Goal: Task Accomplishment & Management: Complete application form

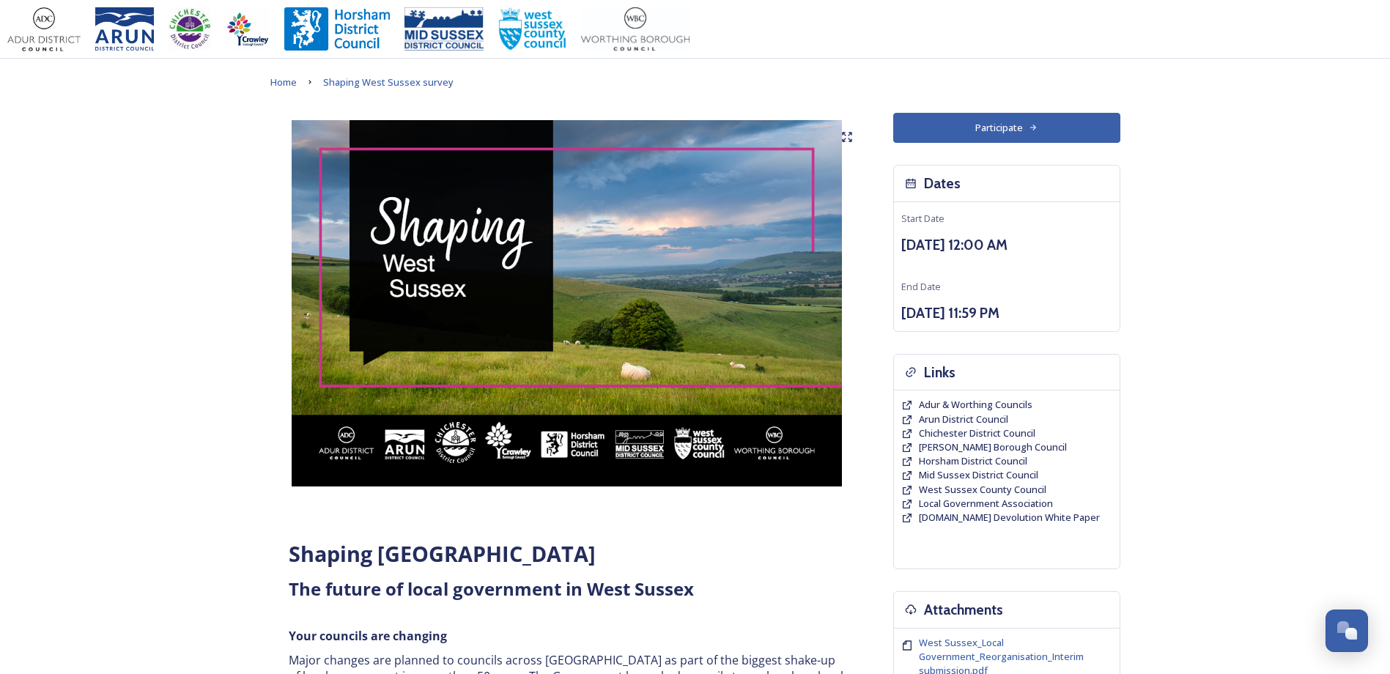
click at [990, 123] on button "Participate" at bounding box center [1006, 128] width 227 height 30
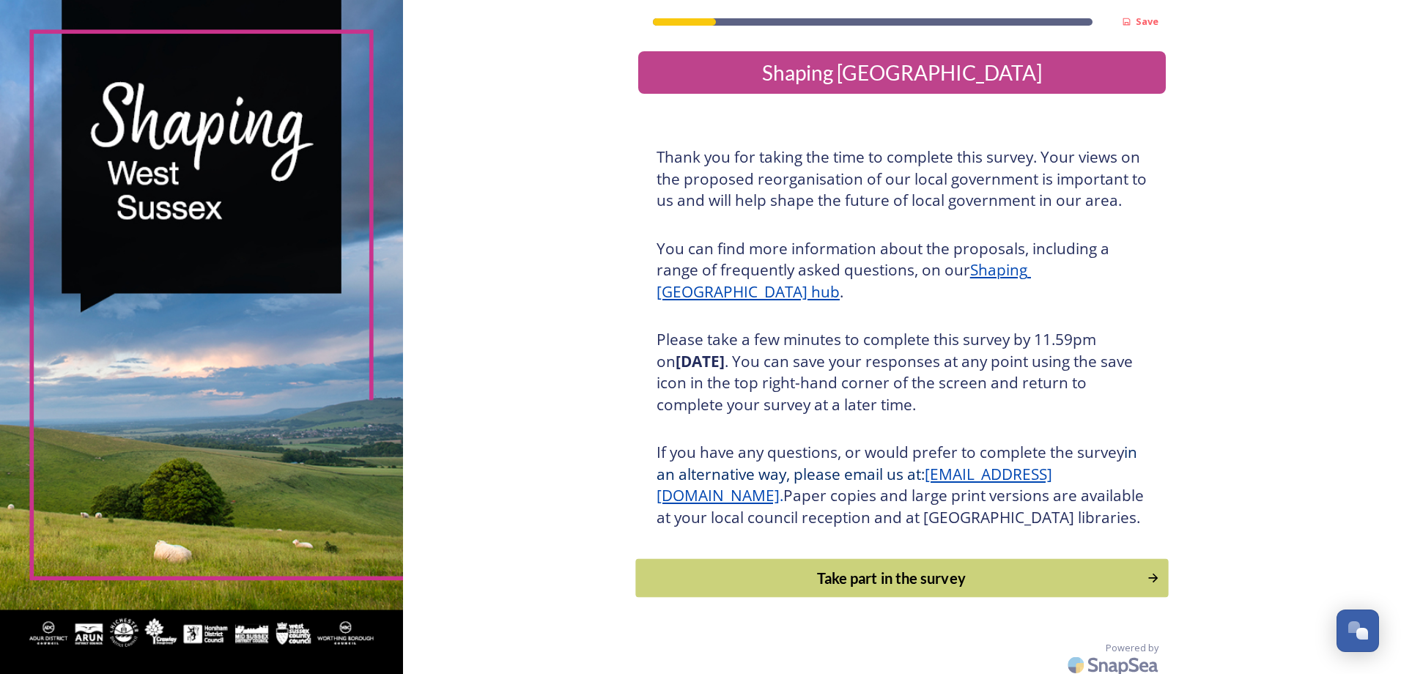
click at [941, 589] on div "Take part in the survey" at bounding box center [890, 578] width 495 height 22
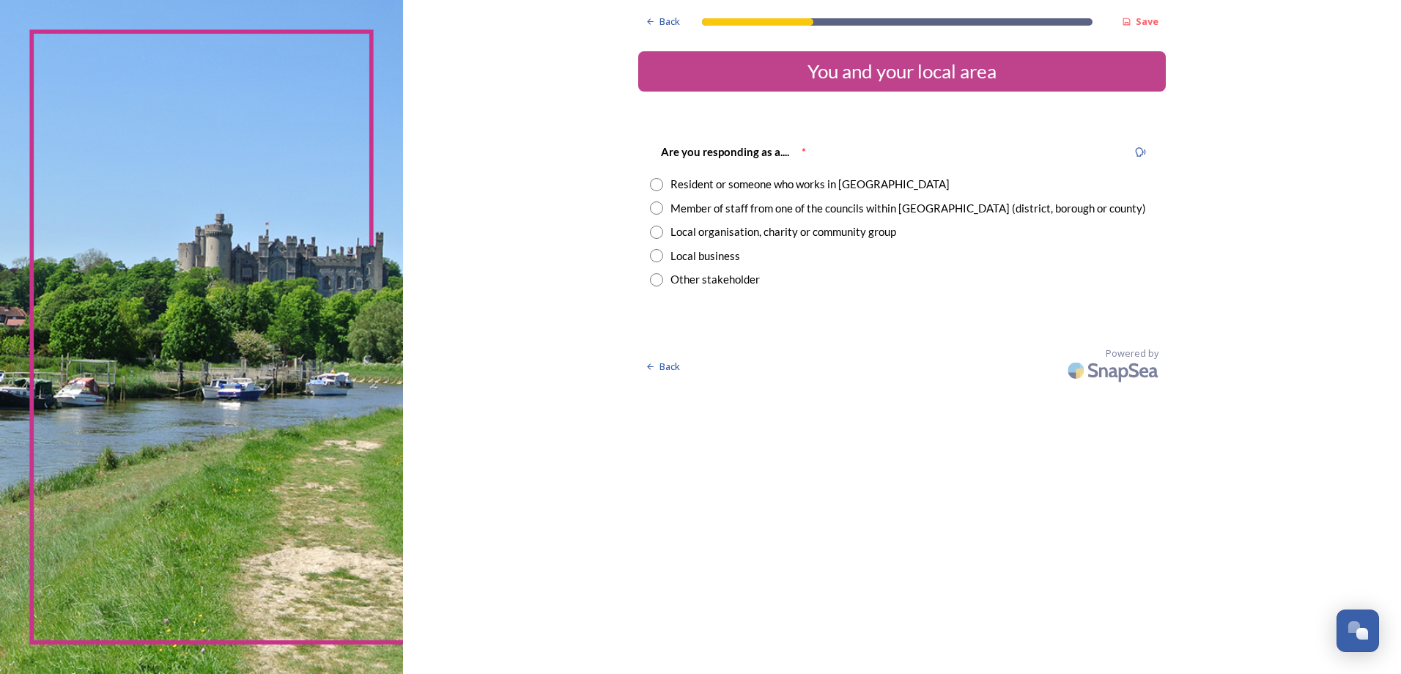
click at [735, 187] on div "Resident or someone who works in [GEOGRAPHIC_DATA]" at bounding box center [809, 184] width 279 height 17
radio input "true"
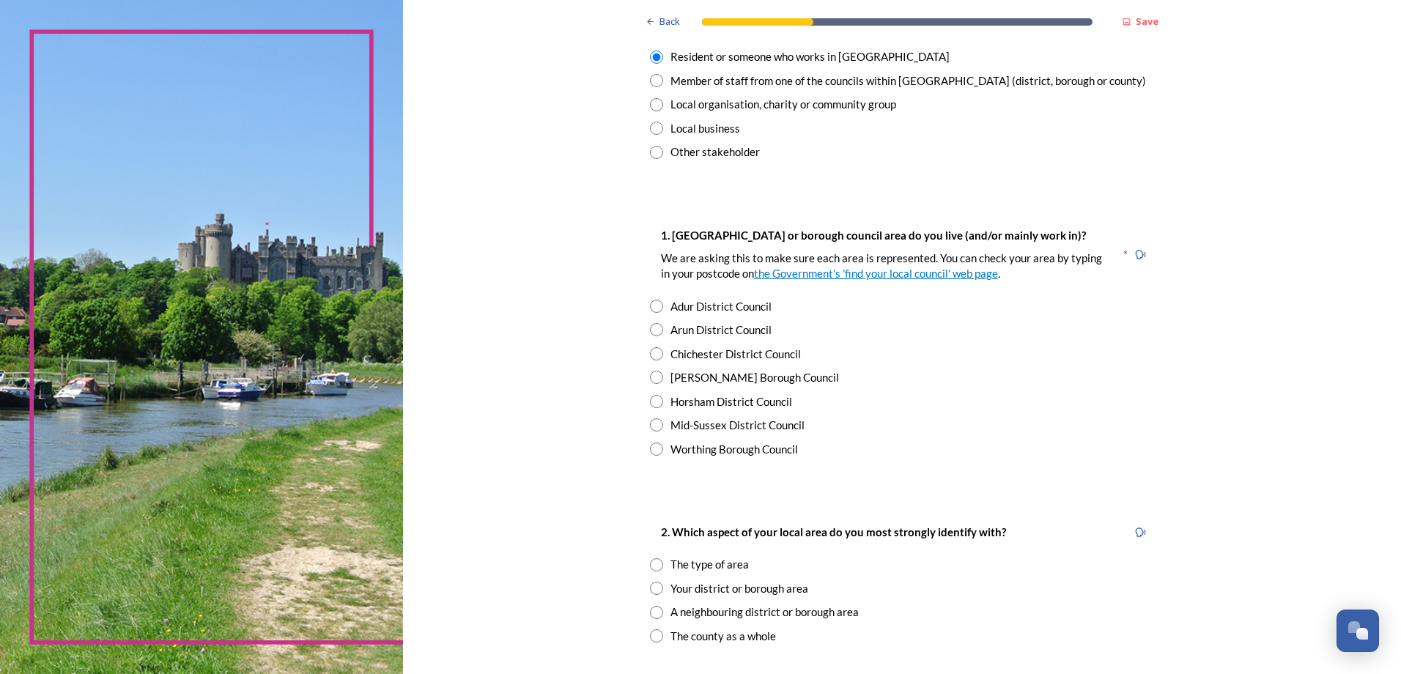
scroll to position [147, 0]
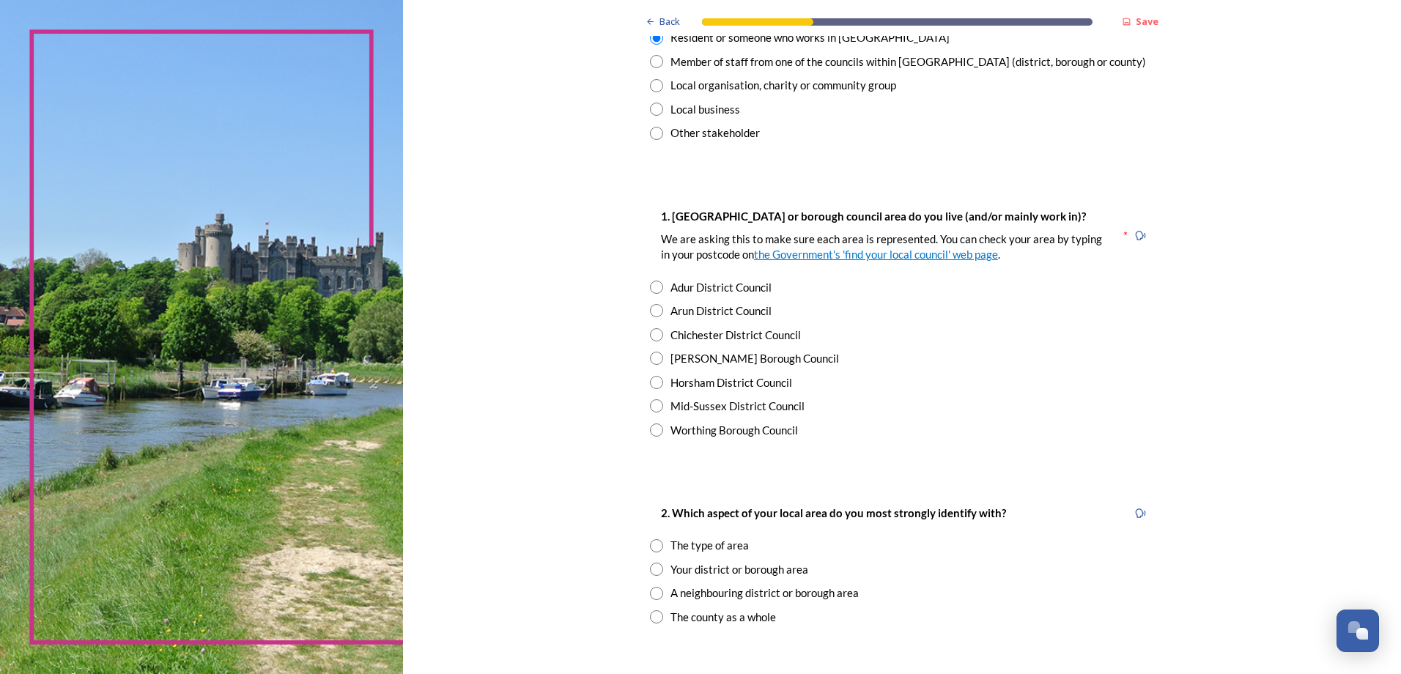
click at [713, 354] on div "[PERSON_NAME] Borough Council" at bounding box center [754, 358] width 169 height 17
radio input "true"
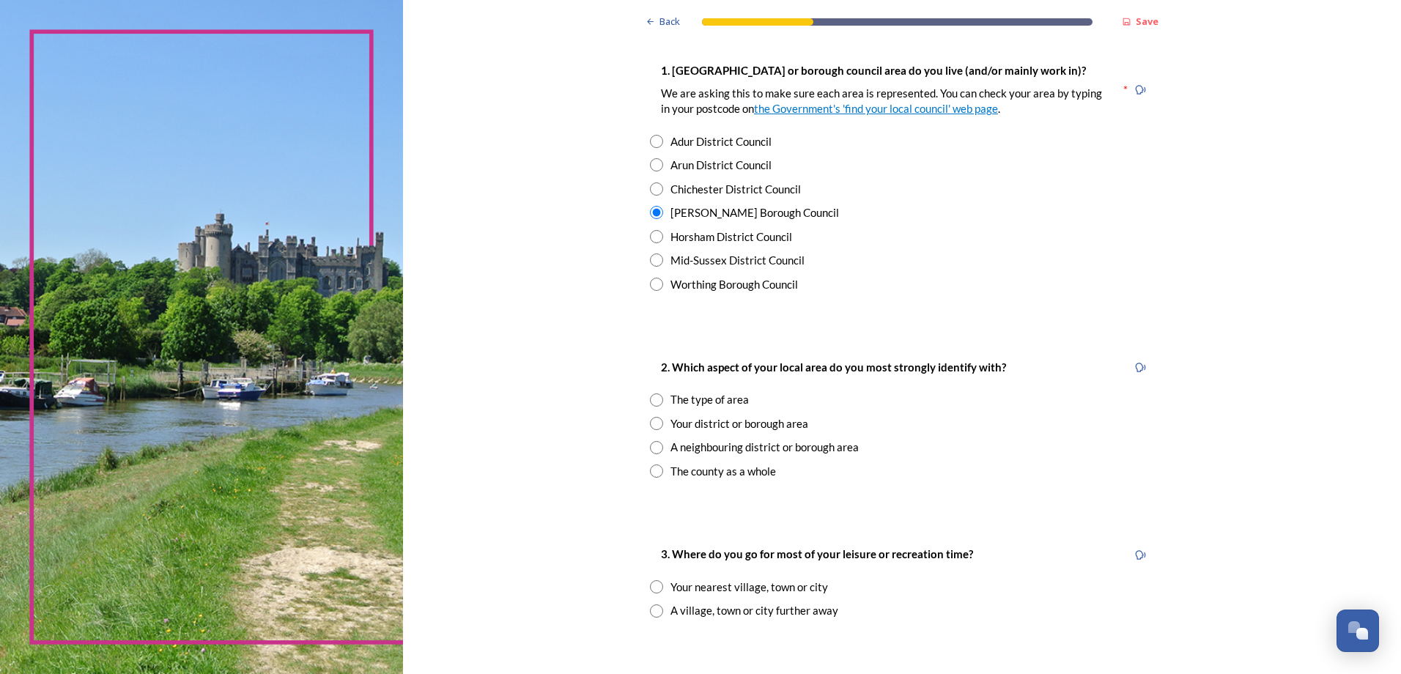
scroll to position [293, 0]
click at [712, 398] on div "The type of area" at bounding box center [709, 399] width 78 height 17
radio input "true"
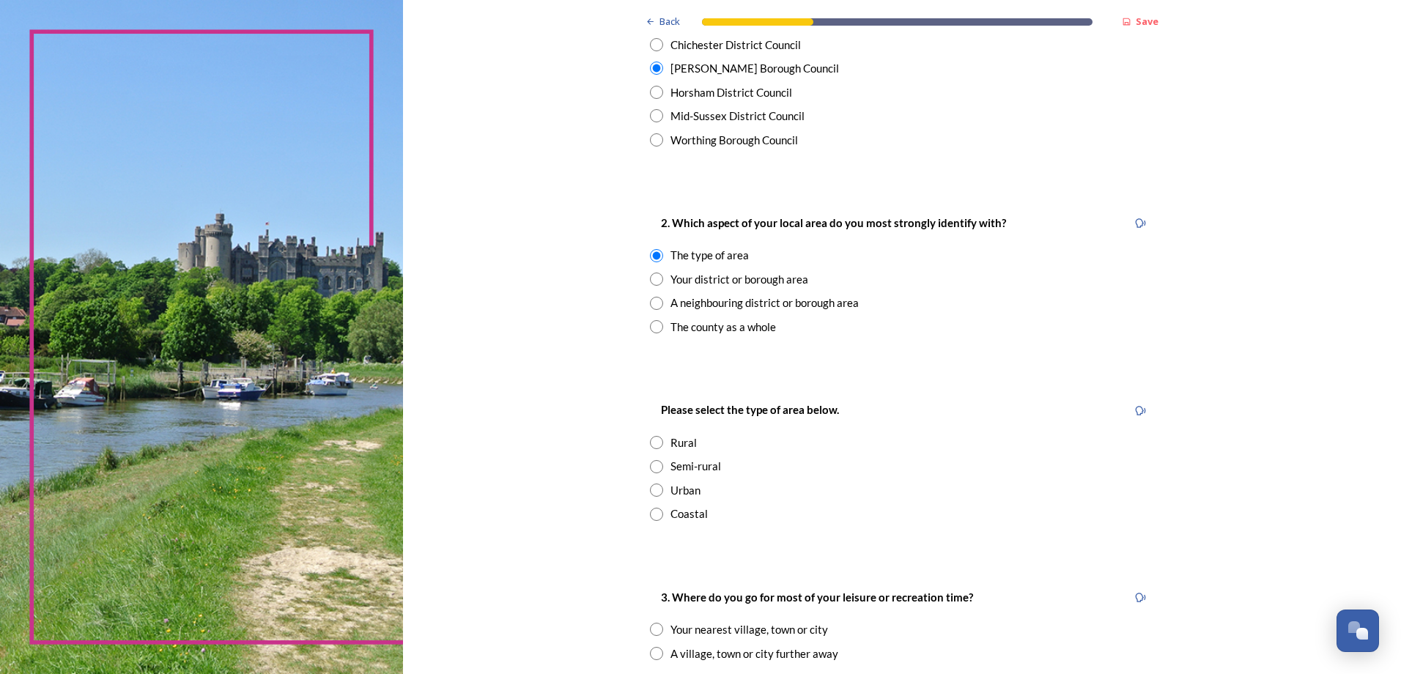
scroll to position [440, 0]
click at [654, 441] on input "radio" at bounding box center [656, 439] width 13 height 13
radio input "true"
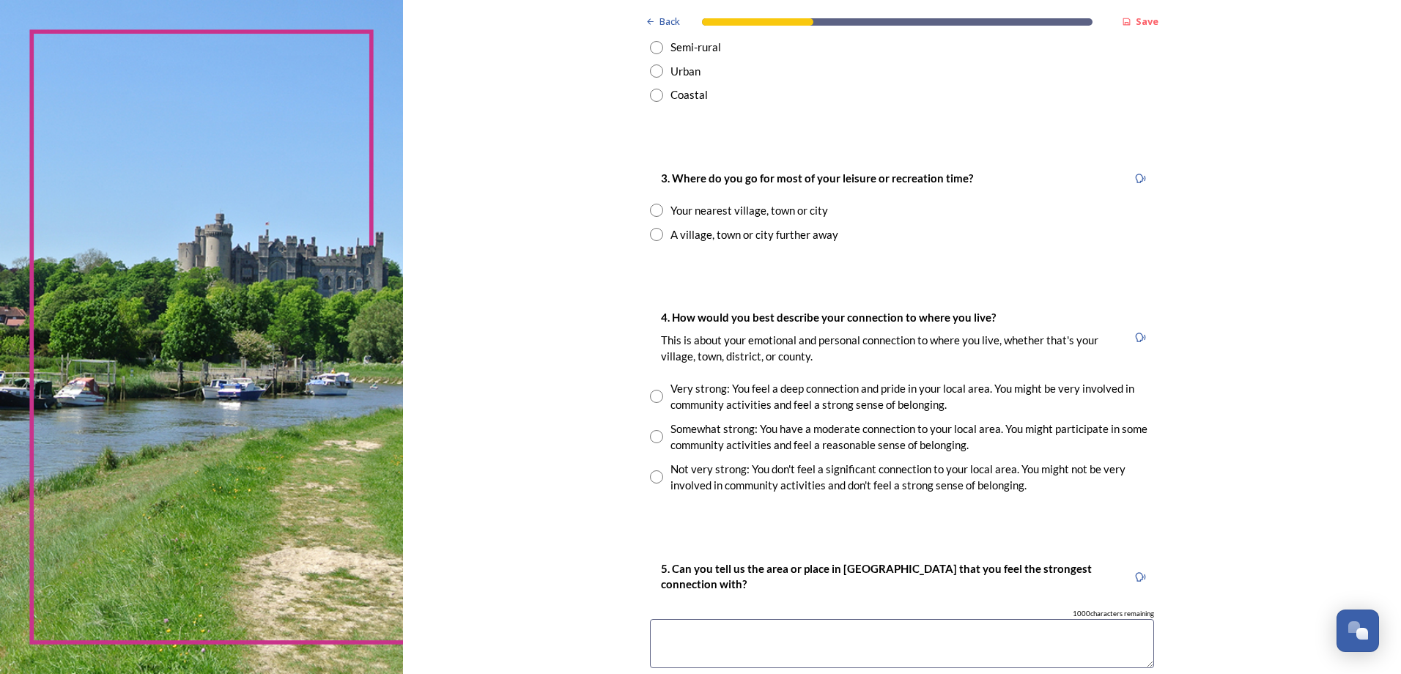
scroll to position [879, 0]
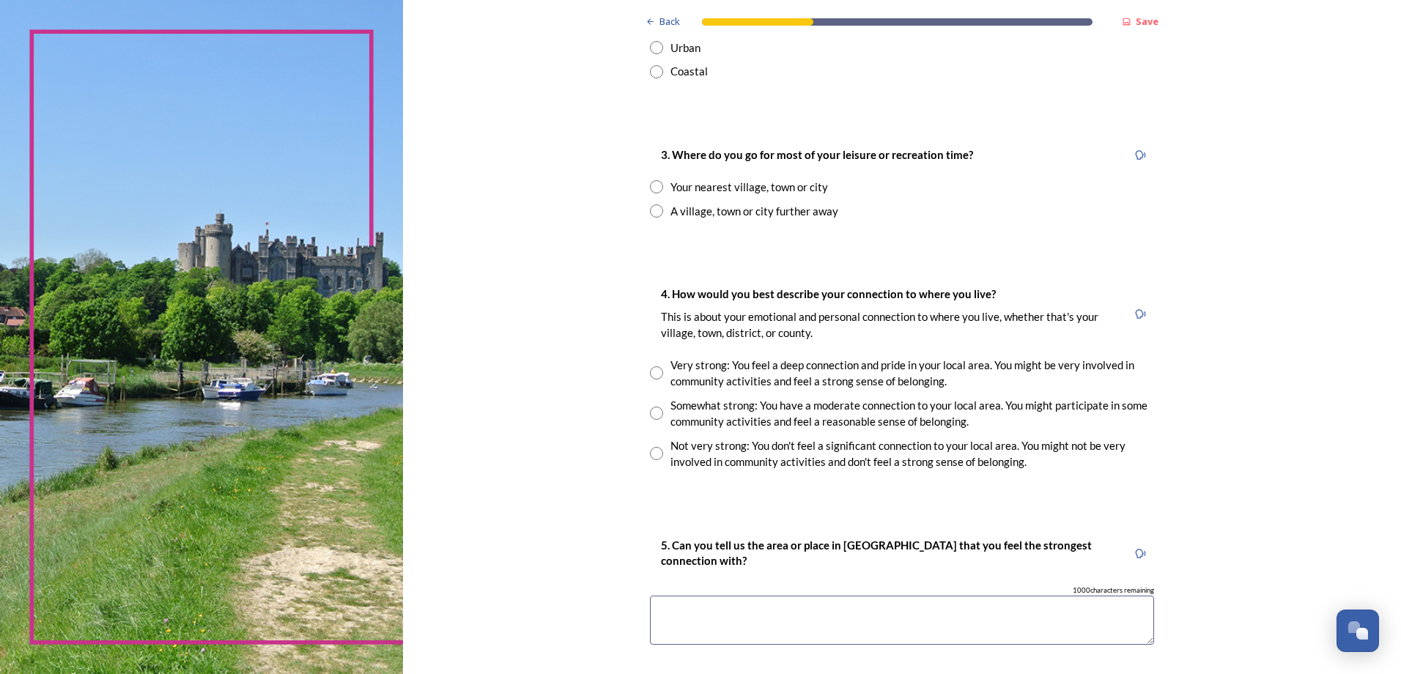
click at [732, 188] on div "Your nearest village, town or city" at bounding box center [749, 187] width 158 height 17
radio input "true"
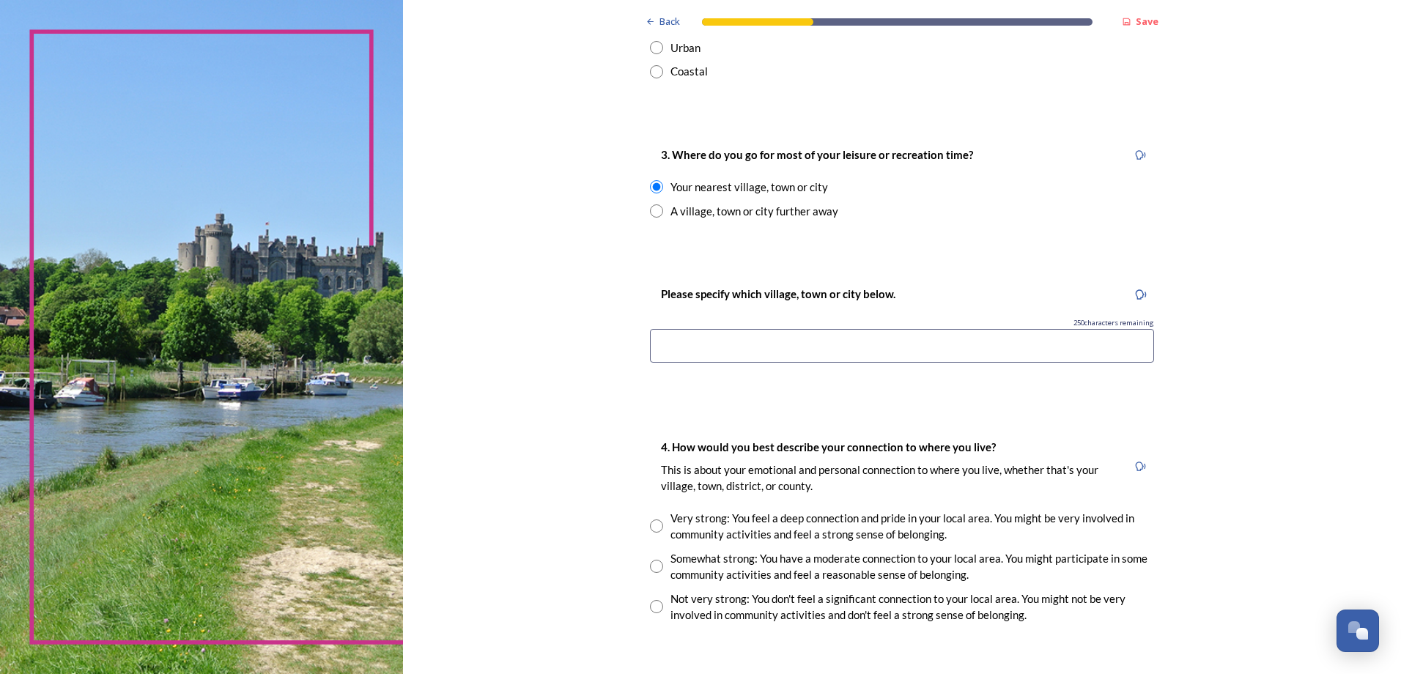
click at [750, 356] on input at bounding box center [902, 346] width 504 height 34
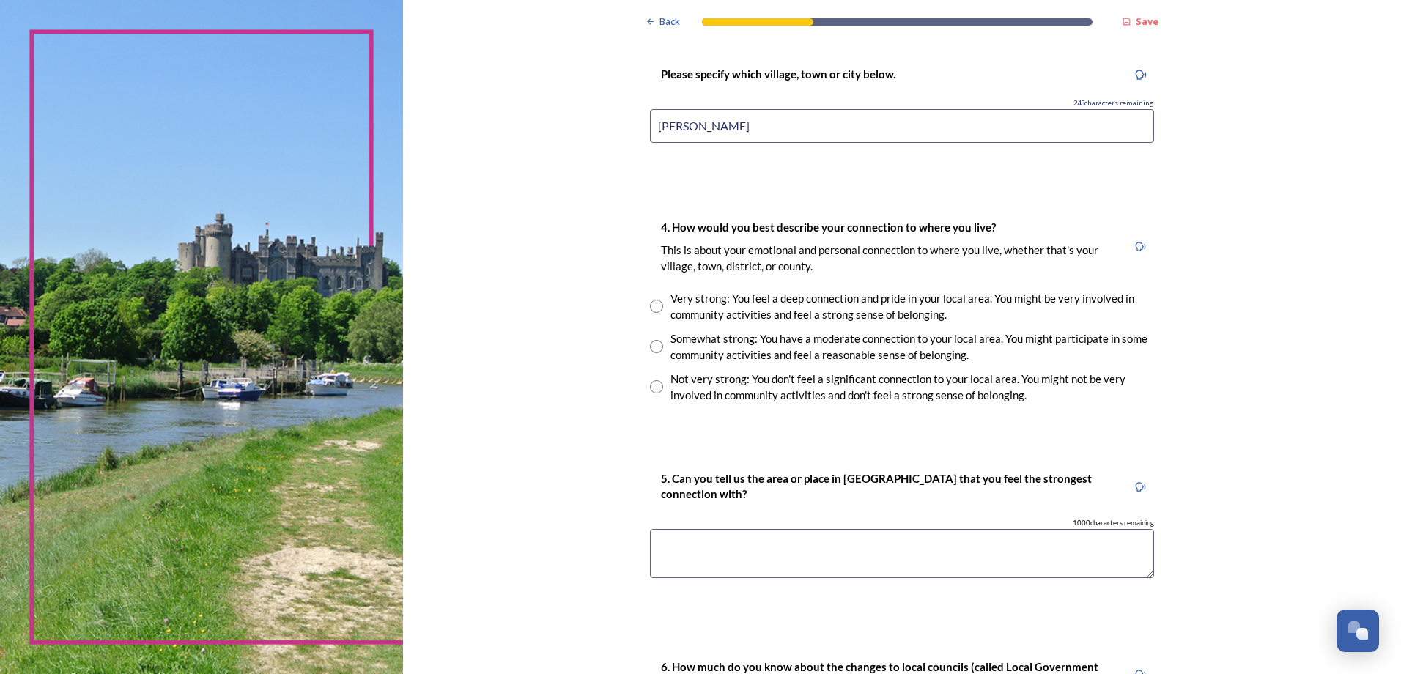
type input "[PERSON_NAME]"
click at [670, 343] on div "Somewhat strong: You have a moderate connection to your local area. You might p…" at bounding box center [912, 346] width 484 height 33
radio input "true"
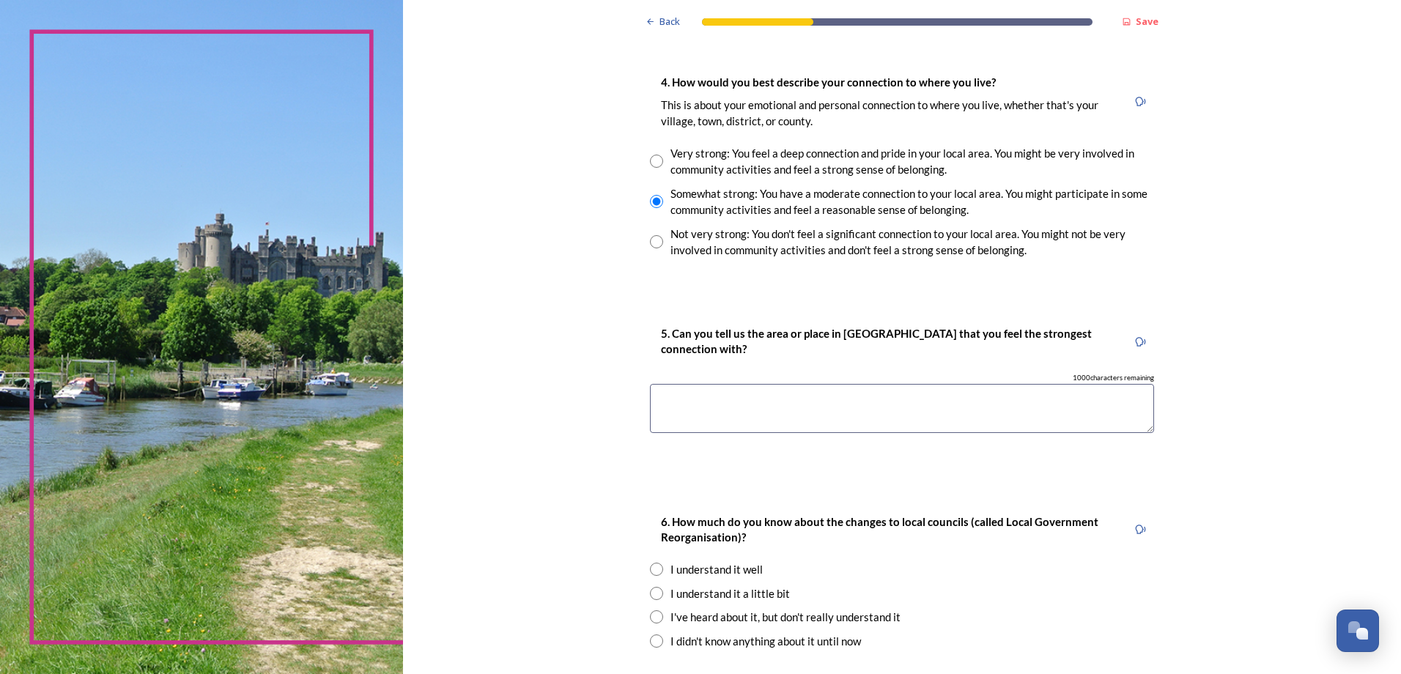
scroll to position [1246, 0]
click at [835, 417] on textarea at bounding box center [902, 407] width 504 height 49
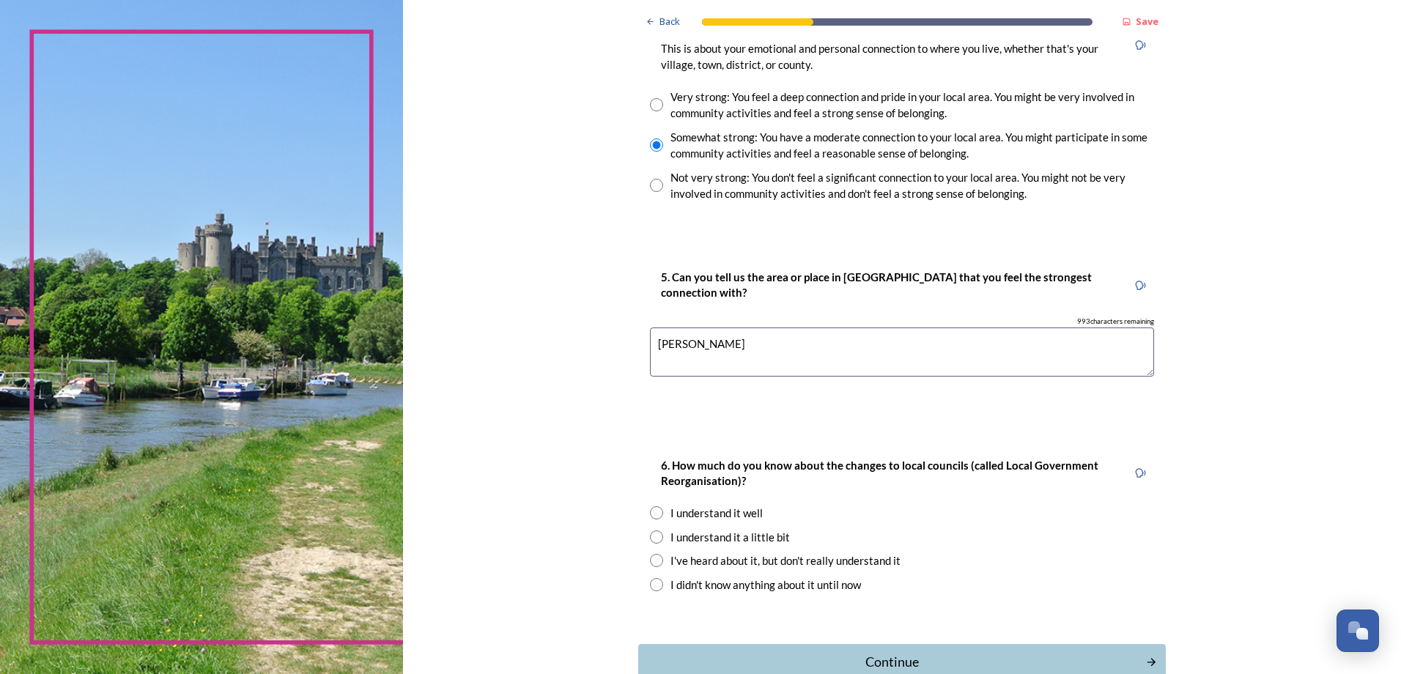
scroll to position [1392, 0]
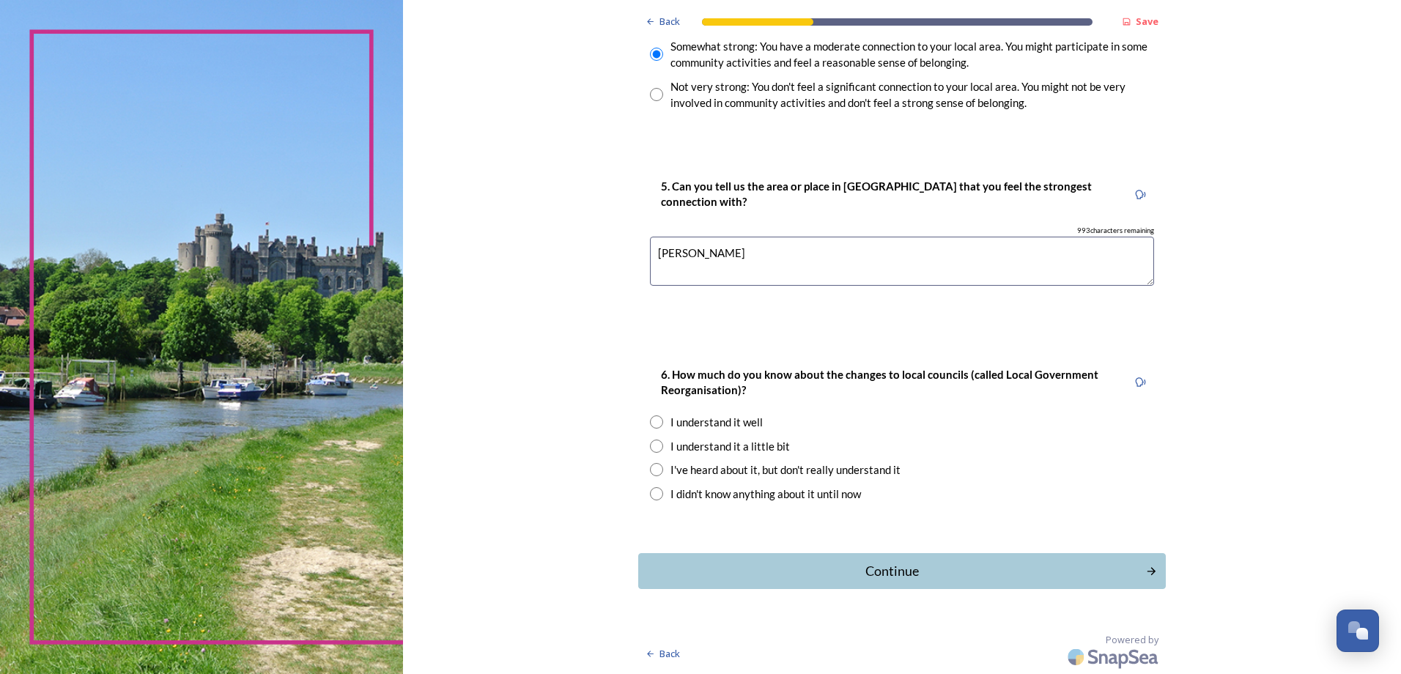
type textarea "[PERSON_NAME]"
click at [736, 447] on div "I understand it a little bit" at bounding box center [729, 446] width 119 height 17
radio input "true"
click at [912, 571] on div "Continue" at bounding box center [891, 571] width 496 height 20
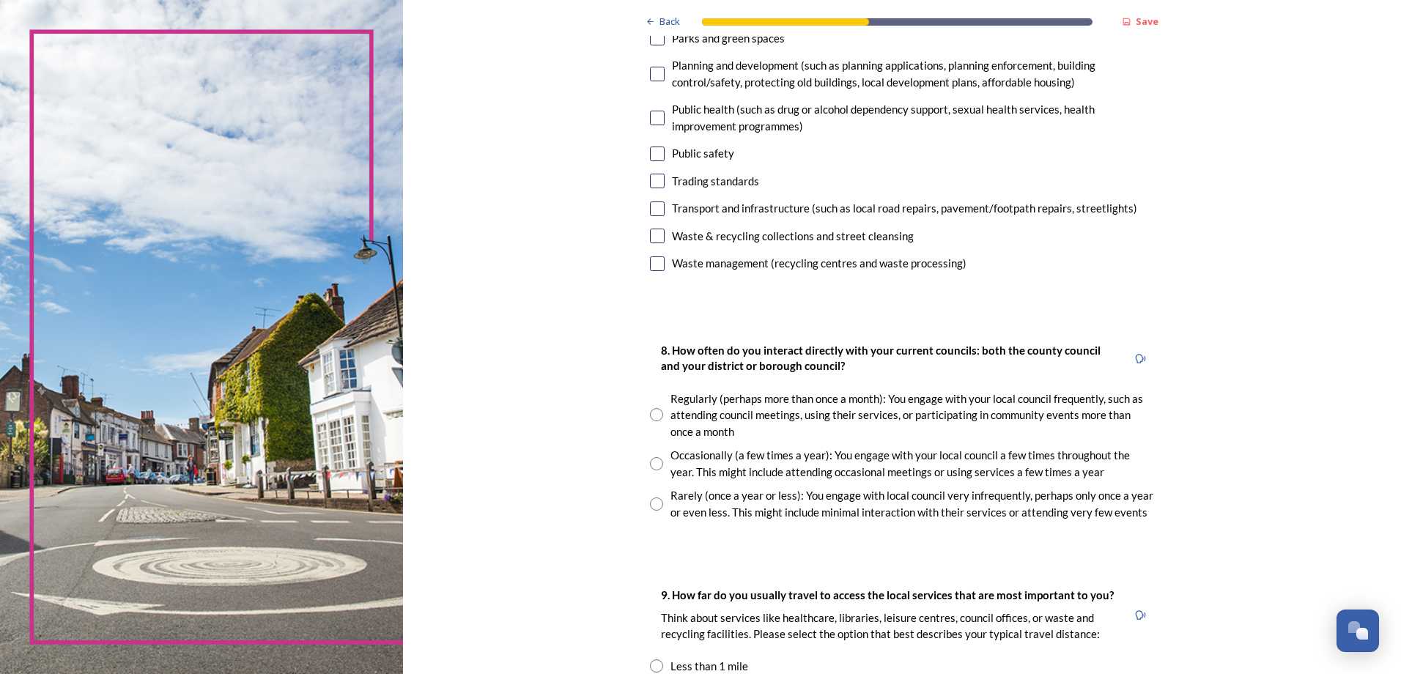
scroll to position [586, 0]
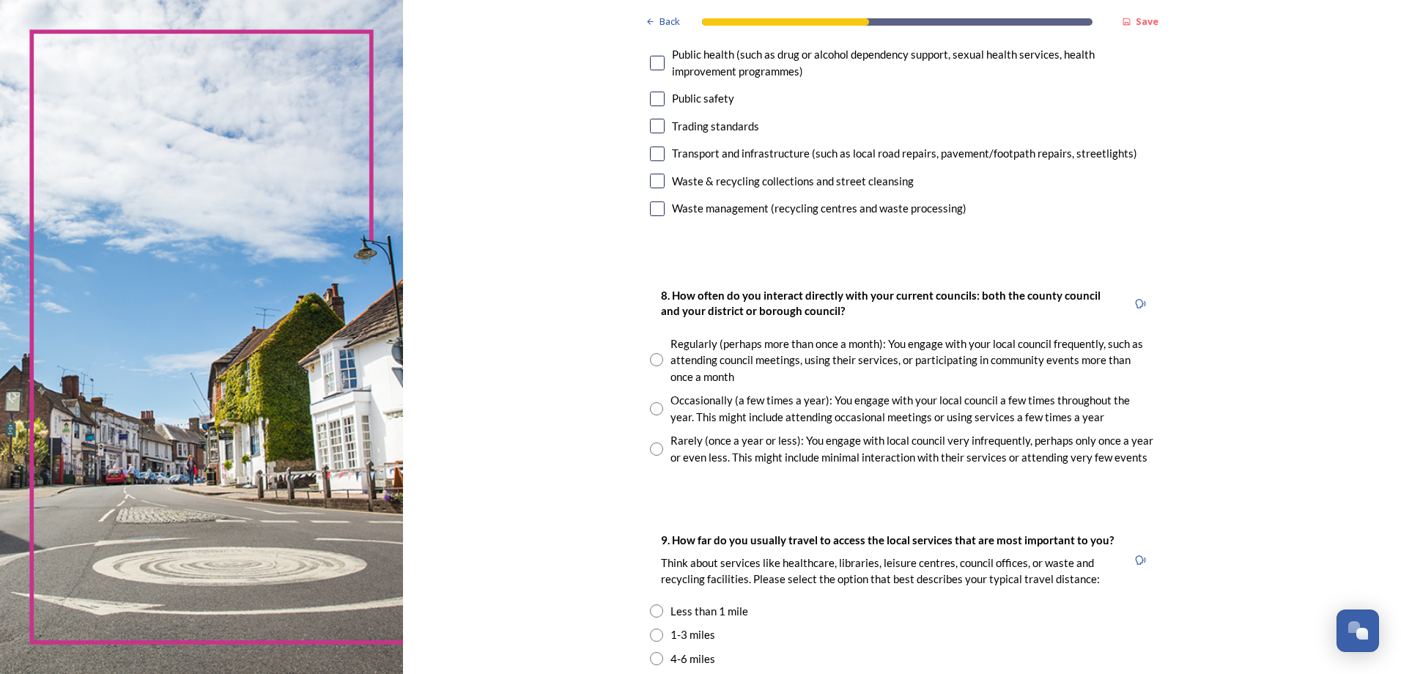
click at [701, 449] on div "Rarely (once a year or less): You engage with local council very infrequently, …" at bounding box center [912, 448] width 484 height 33
radio input "true"
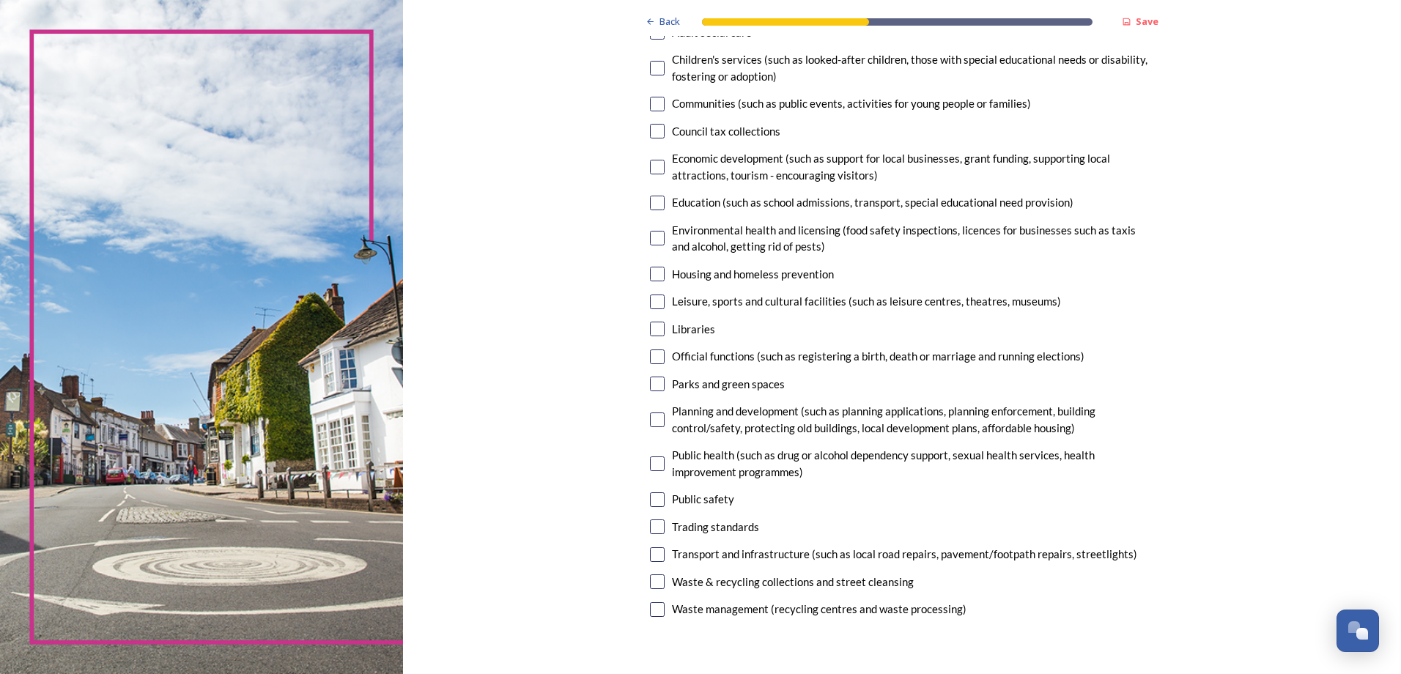
scroll to position [220, 0]
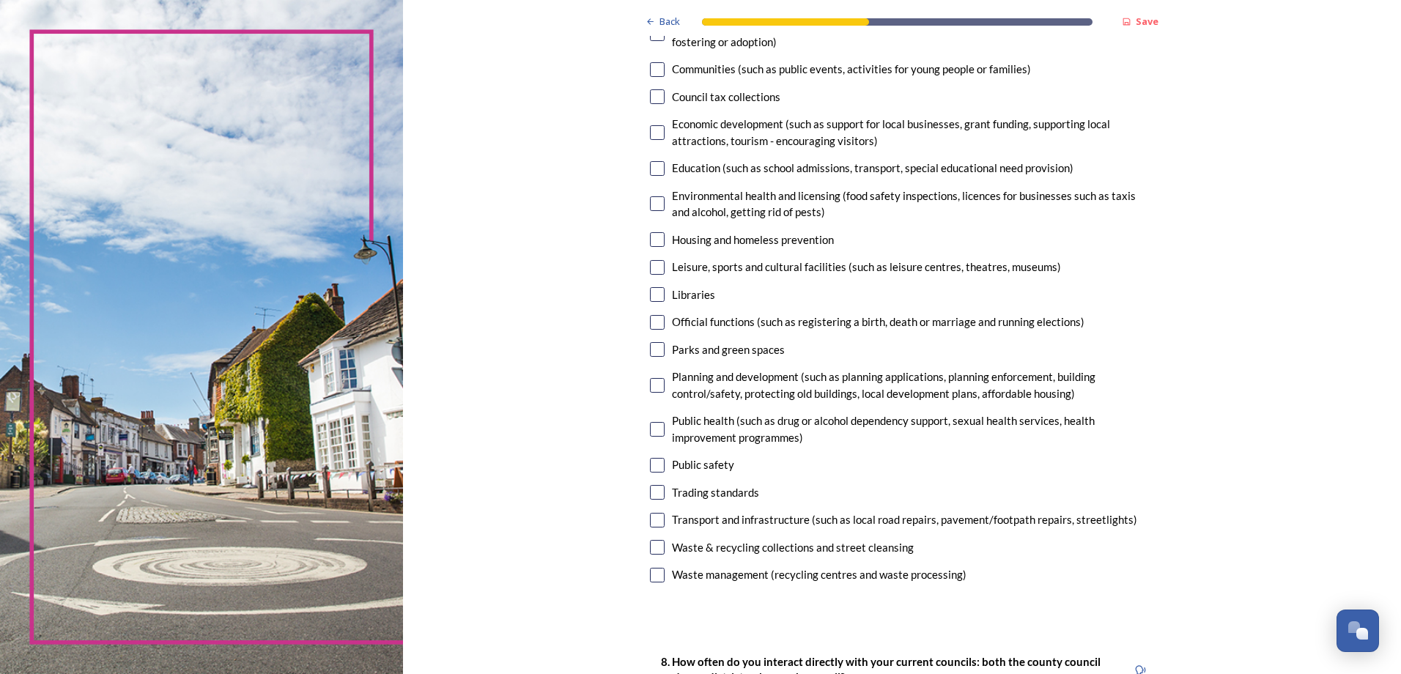
click at [651, 265] on input "checkbox" at bounding box center [657, 267] width 15 height 15
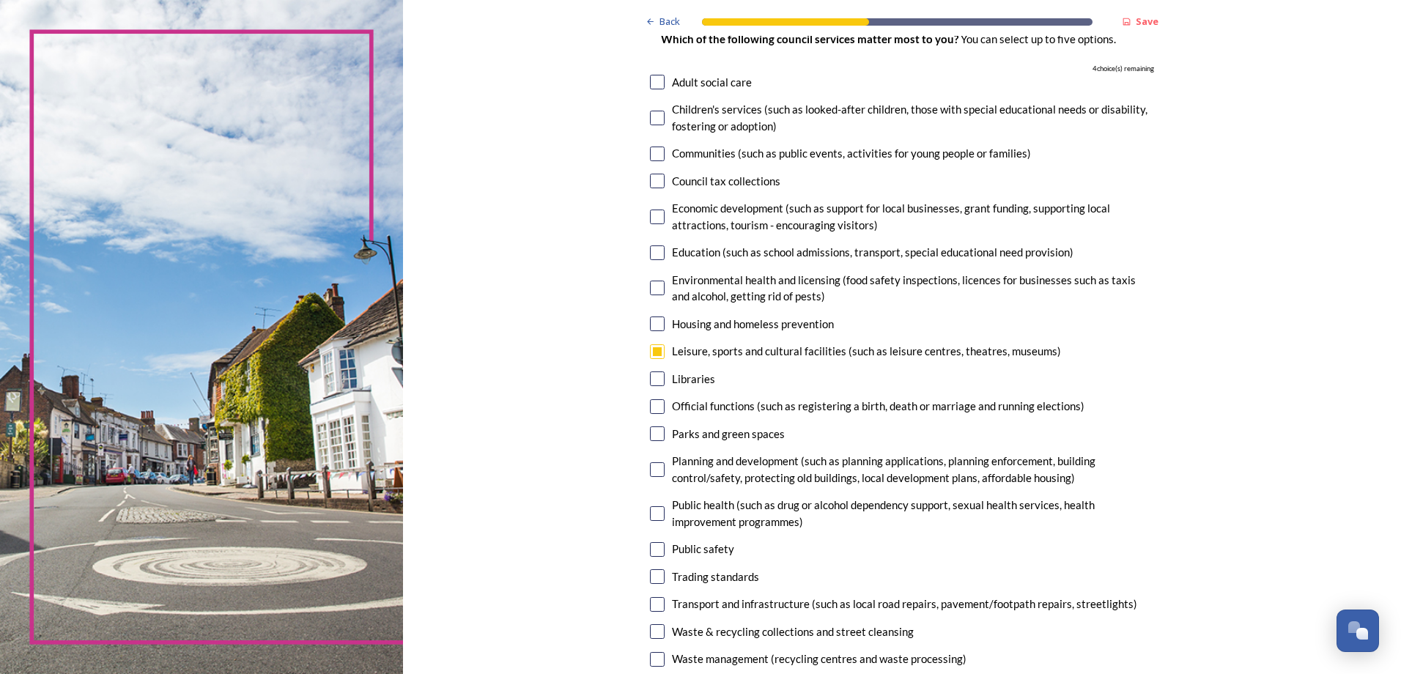
scroll to position [147, 0]
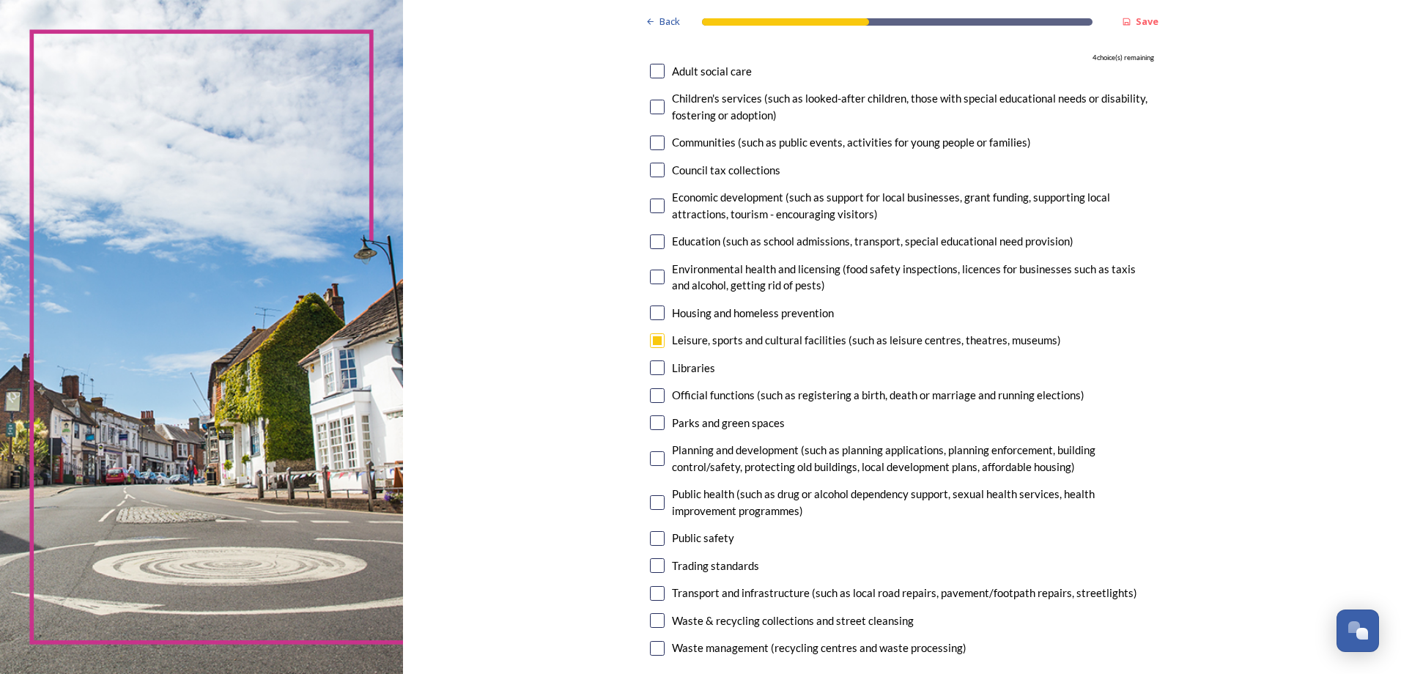
click at [657, 341] on input "checkbox" at bounding box center [657, 340] width 15 height 15
checkbox input "false"
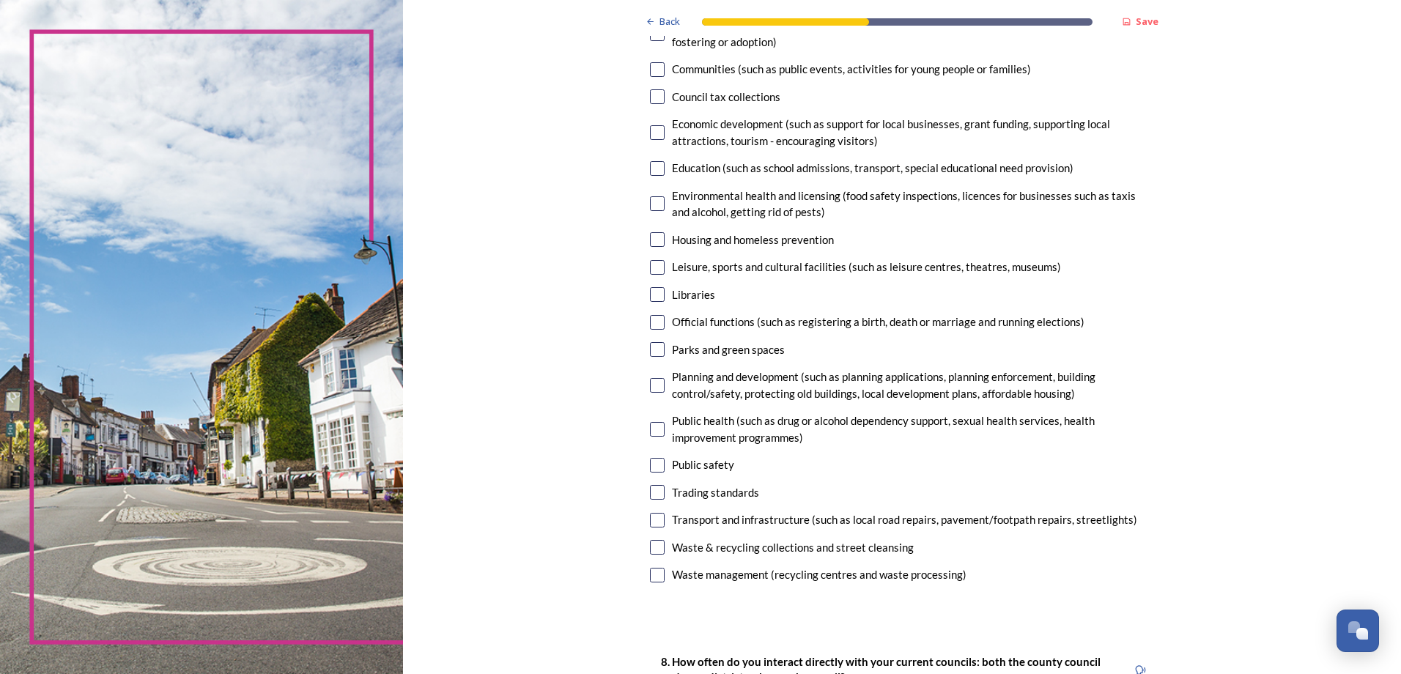
click at [658, 465] on input "checkbox" at bounding box center [657, 465] width 15 height 15
checkbox input "true"
click at [657, 547] on input "checkbox" at bounding box center [657, 547] width 15 height 15
checkbox input "true"
click at [651, 519] on input "checkbox" at bounding box center [657, 520] width 15 height 15
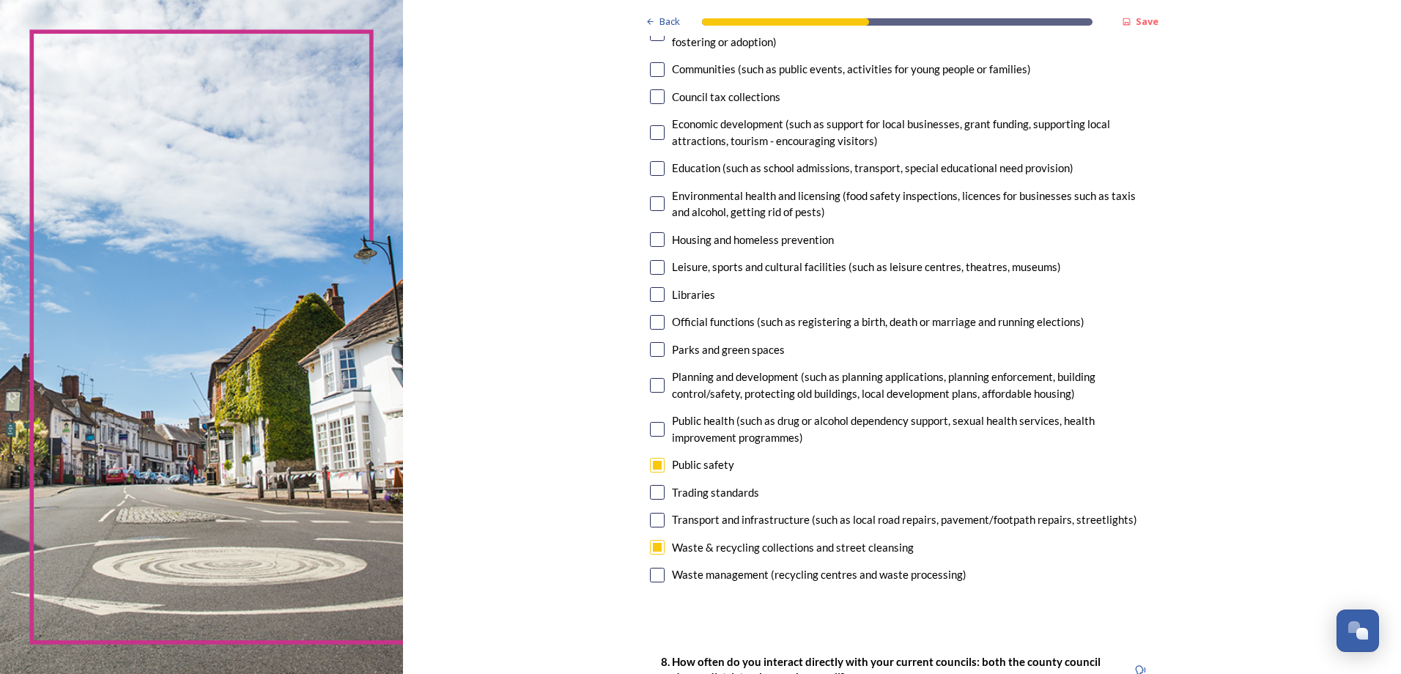
checkbox input "true"
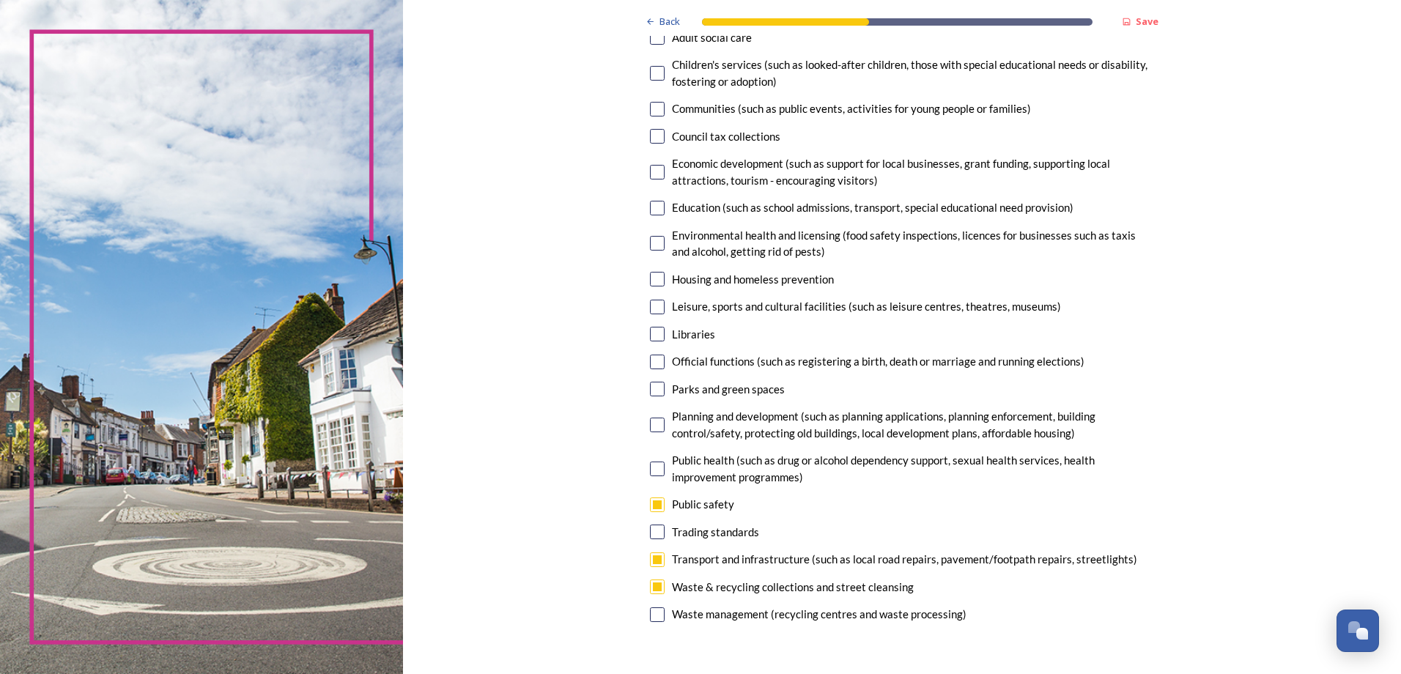
scroll to position [147, 0]
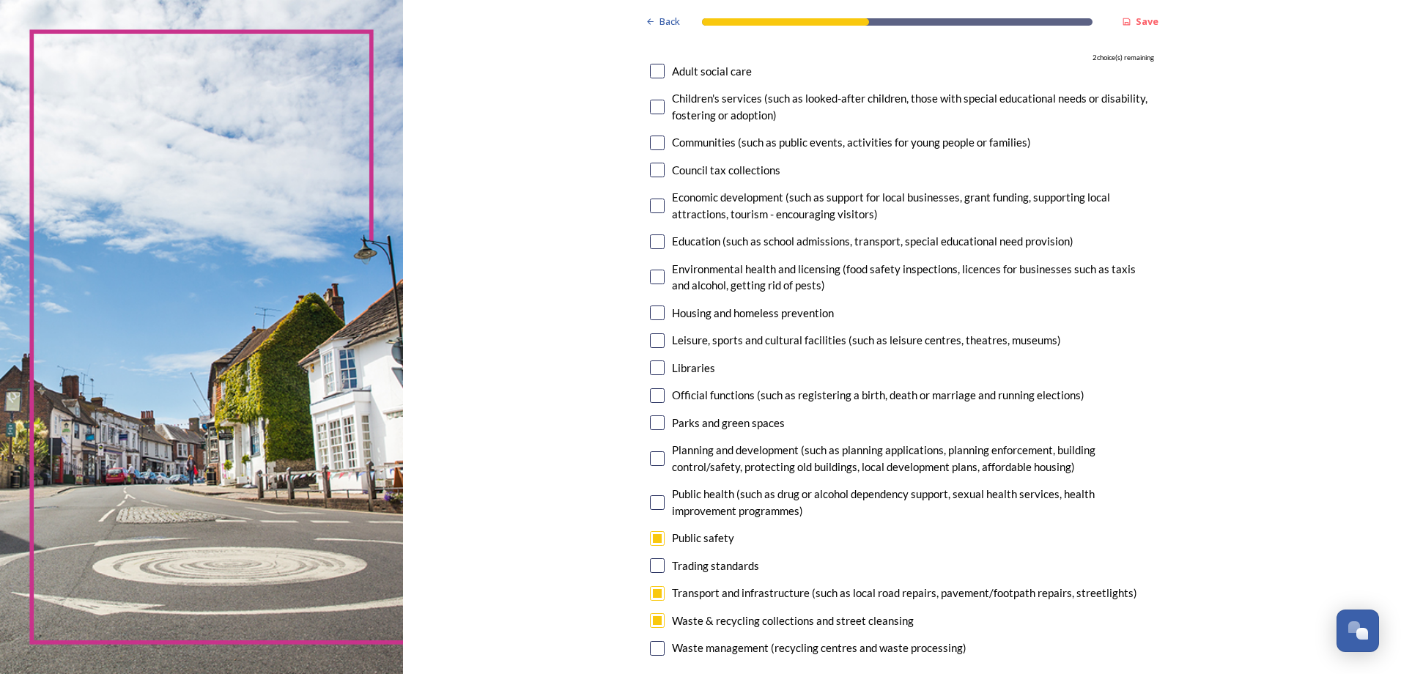
click at [657, 172] on input "checkbox" at bounding box center [657, 170] width 15 height 15
checkbox input "true"
click at [650, 311] on input "checkbox" at bounding box center [657, 313] width 15 height 15
checkbox input "true"
click at [661, 347] on div "Leisure, sports and cultural facilities (such as leisure centres, theatres, mus…" at bounding box center [902, 340] width 504 height 17
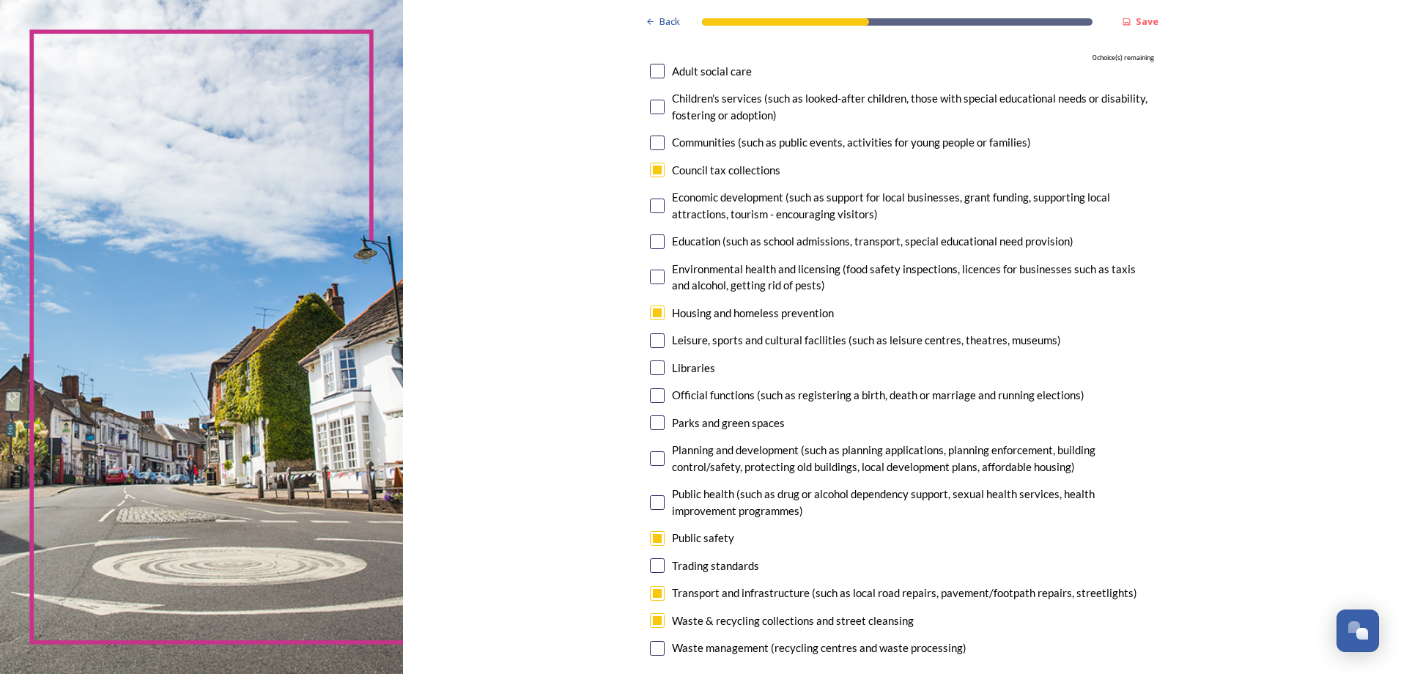
click at [657, 350] on div "7. Council services will continue, no matter what the local government structur…" at bounding box center [902, 328] width 528 height 693
click at [650, 347] on input "checkbox" at bounding box center [657, 340] width 15 height 15
click at [650, 339] on input "checkbox" at bounding box center [657, 340] width 15 height 15
checkbox input "false"
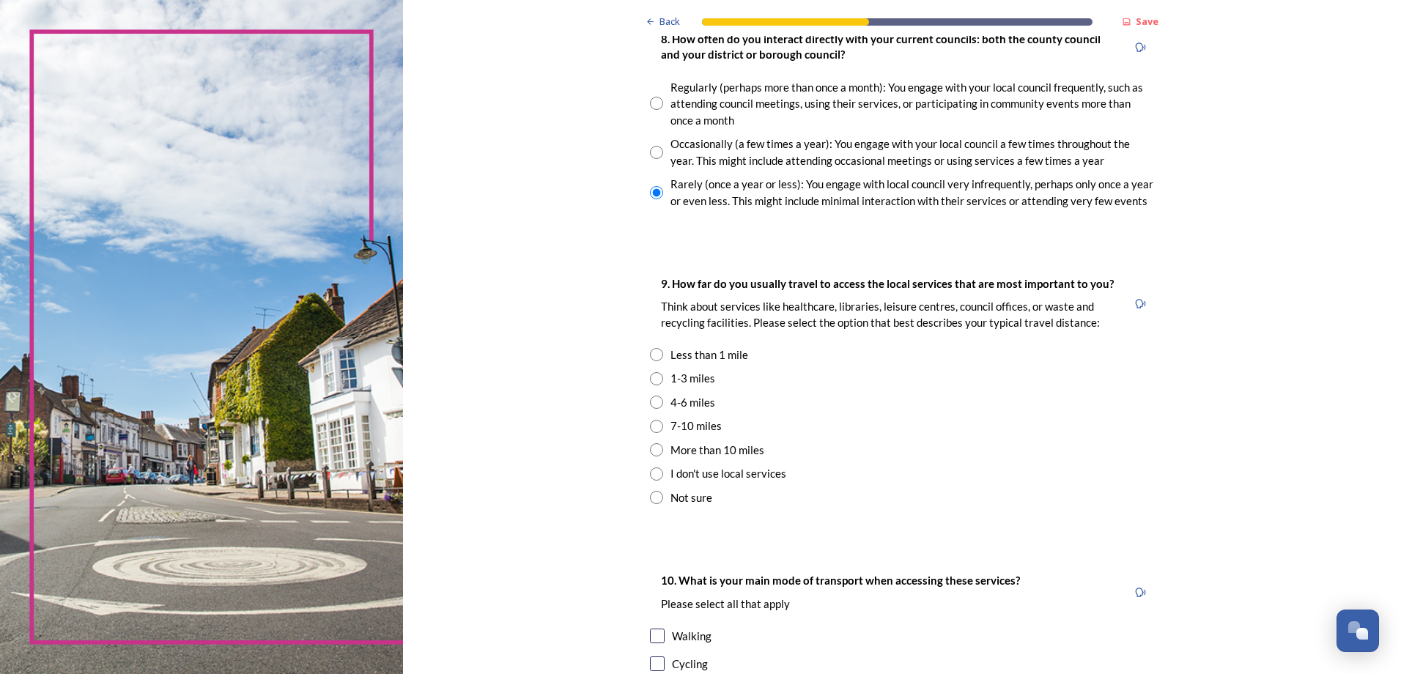
scroll to position [879, 0]
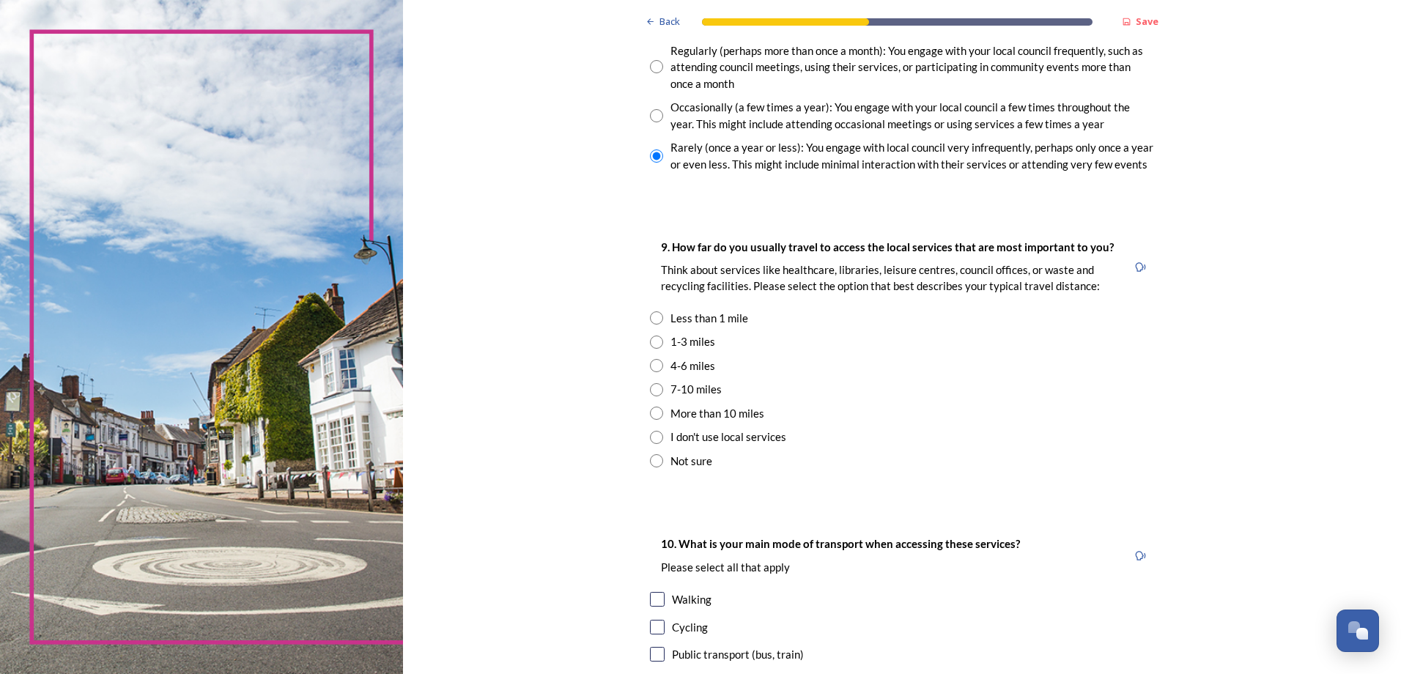
click at [651, 345] on input "radio" at bounding box center [656, 342] width 13 height 13
radio input "true"
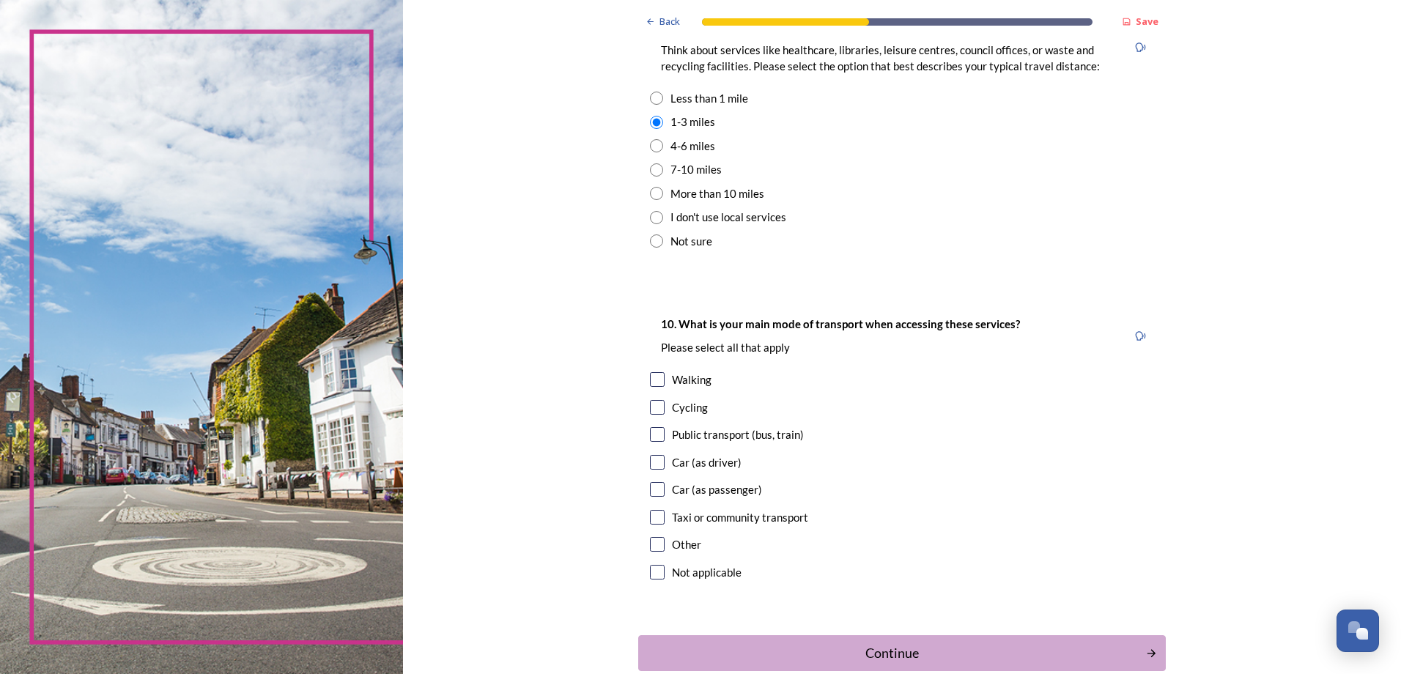
scroll to position [1172, 0]
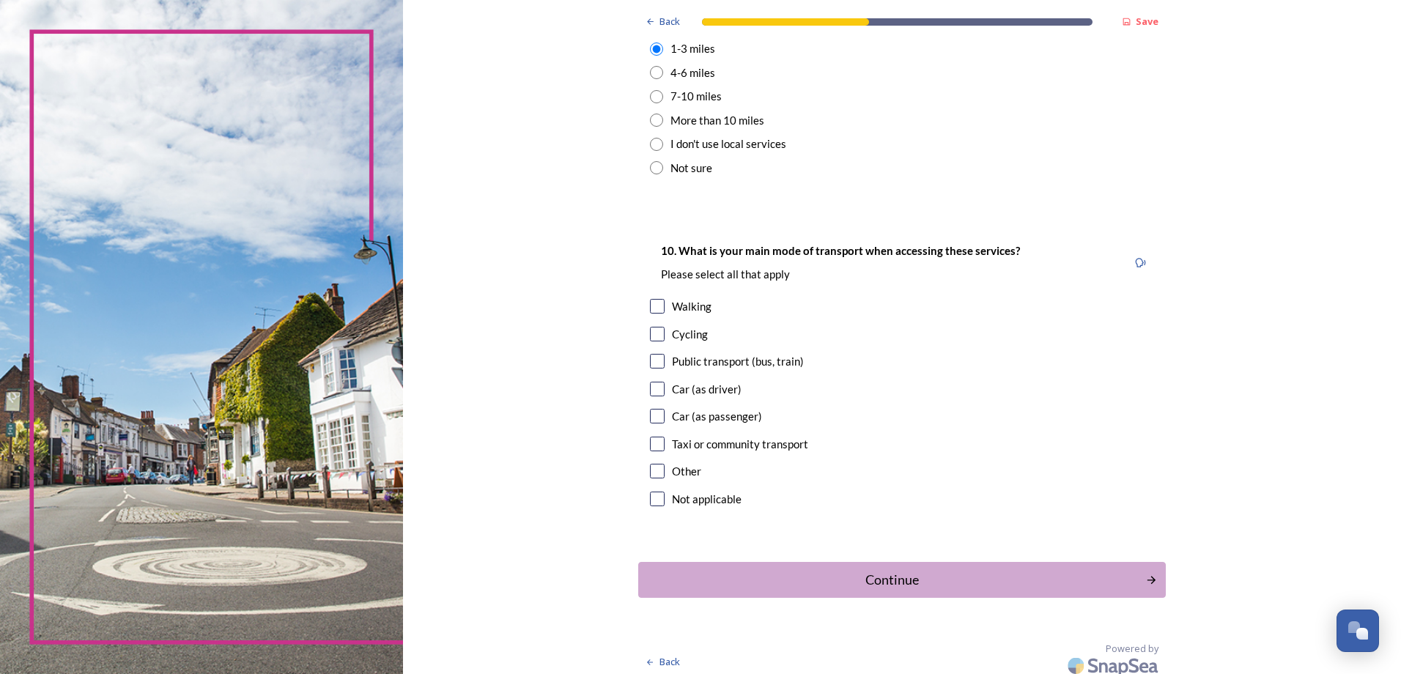
click at [659, 395] on div at bounding box center [657, 389] width 15 height 15
checkbox input "true"
click at [890, 568] on button "Continue" at bounding box center [901, 580] width 533 height 36
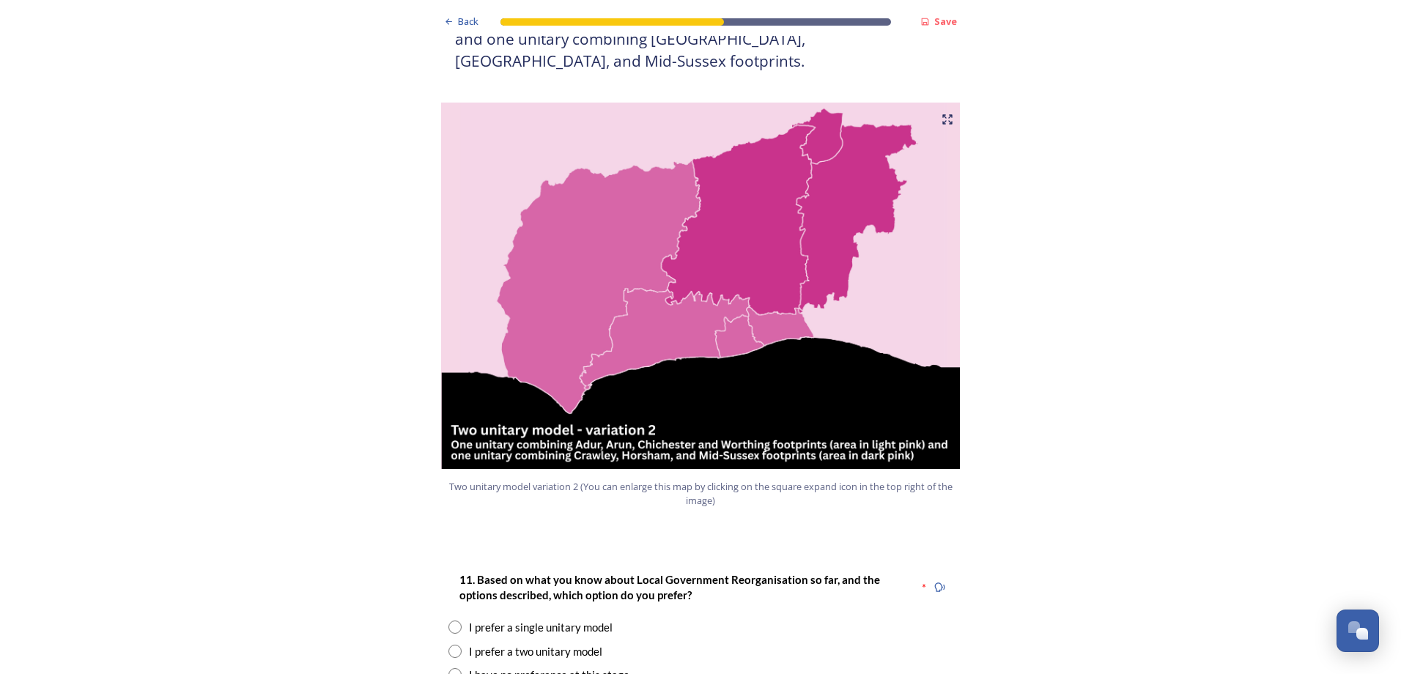
scroll to position [1539, 0]
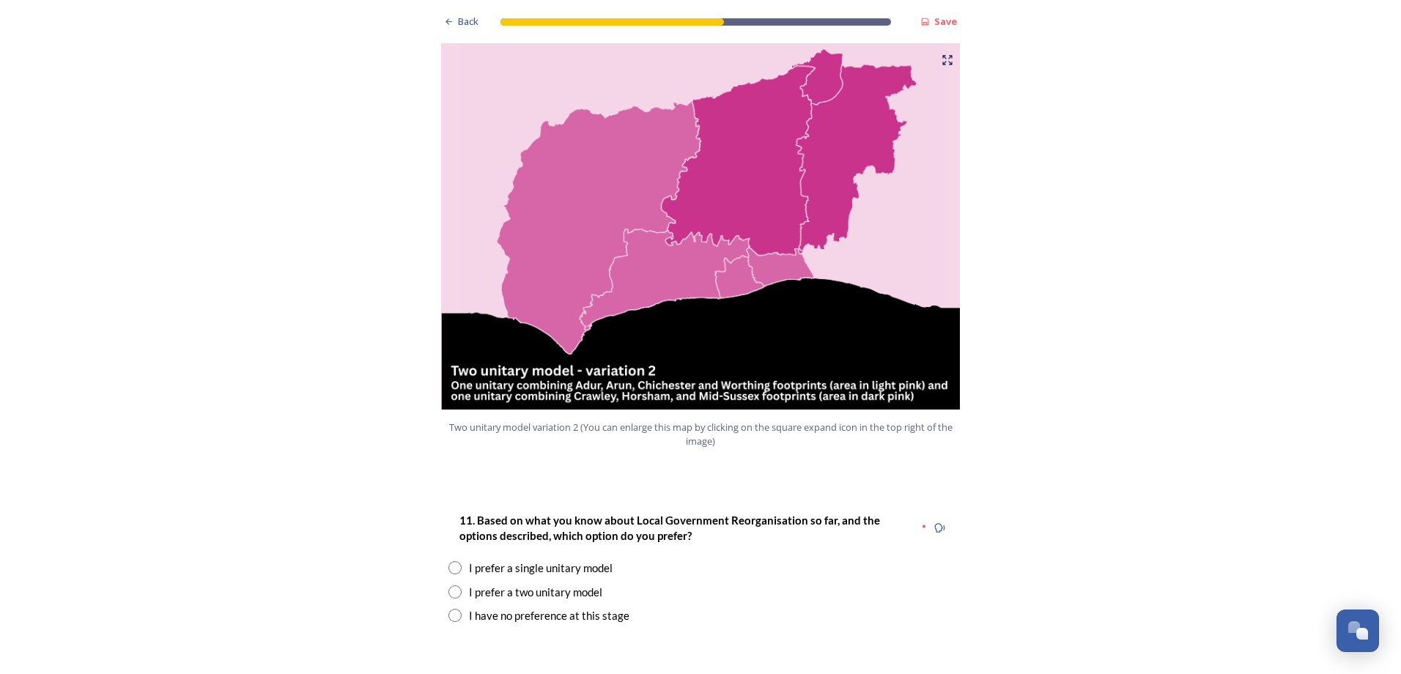
click at [564, 584] on div "I prefer a two unitary model" at bounding box center [535, 592] width 133 height 17
radio input "true"
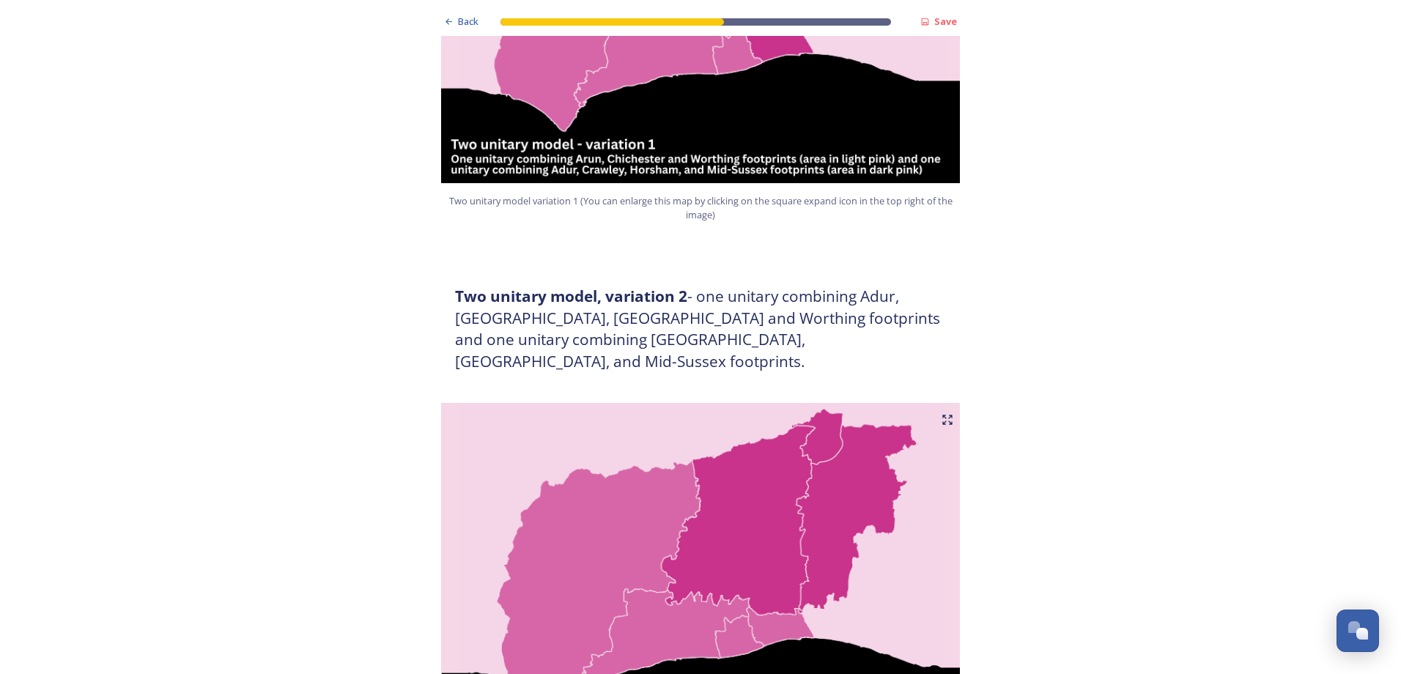
scroll to position [1172, 0]
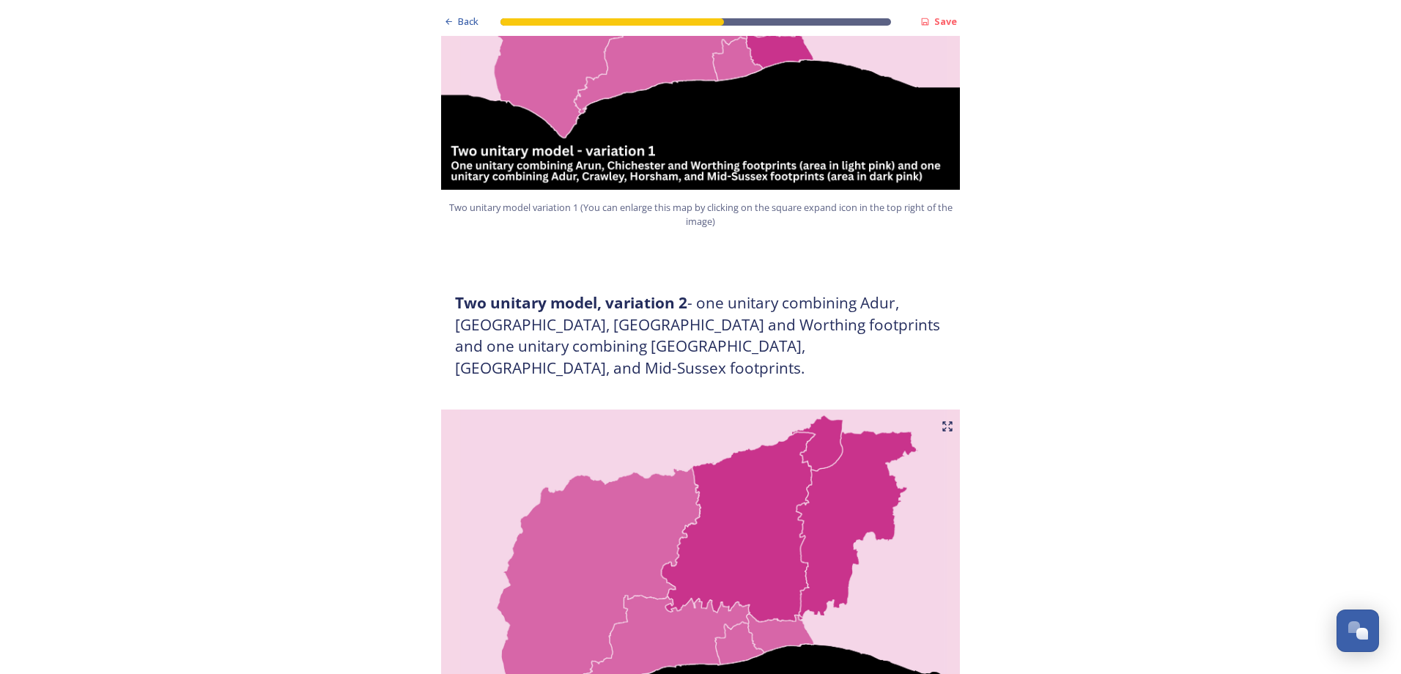
drag, startPoint x: 583, startPoint y: 535, endPoint x: 380, endPoint y: 356, distance: 269.9
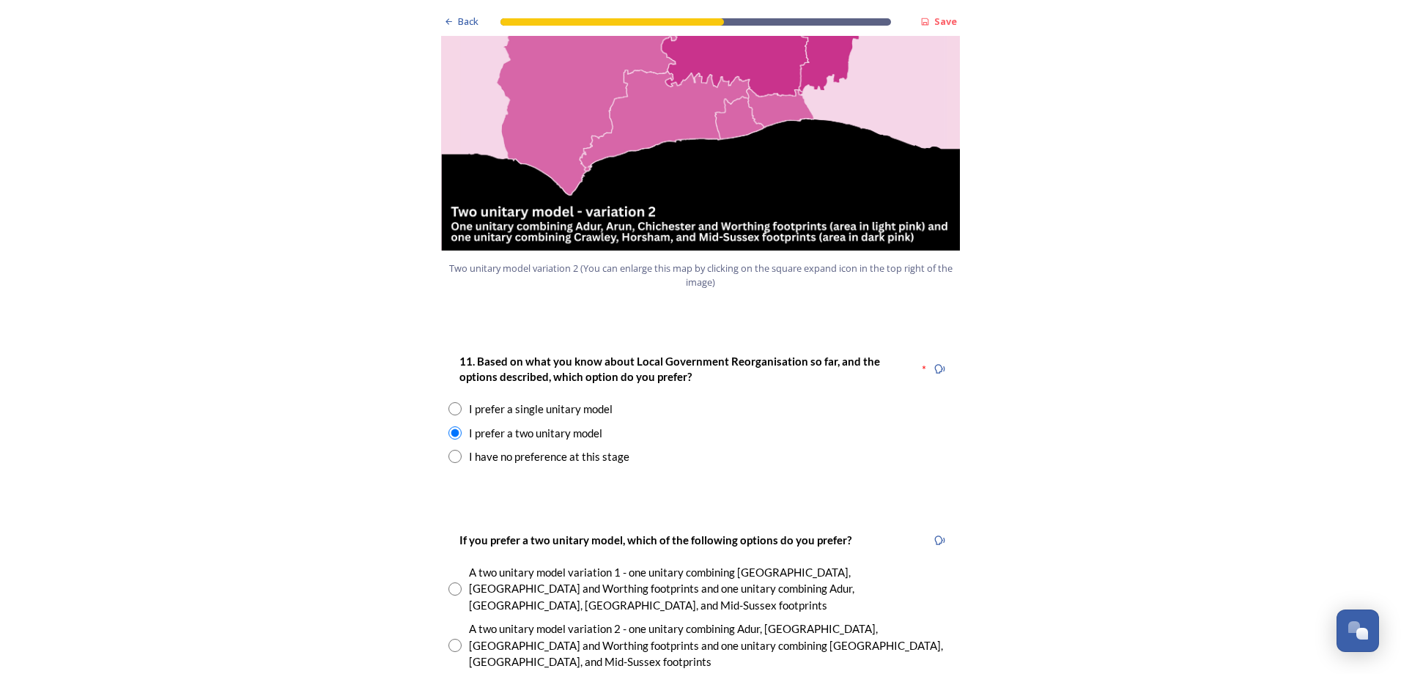
scroll to position [1832, 0]
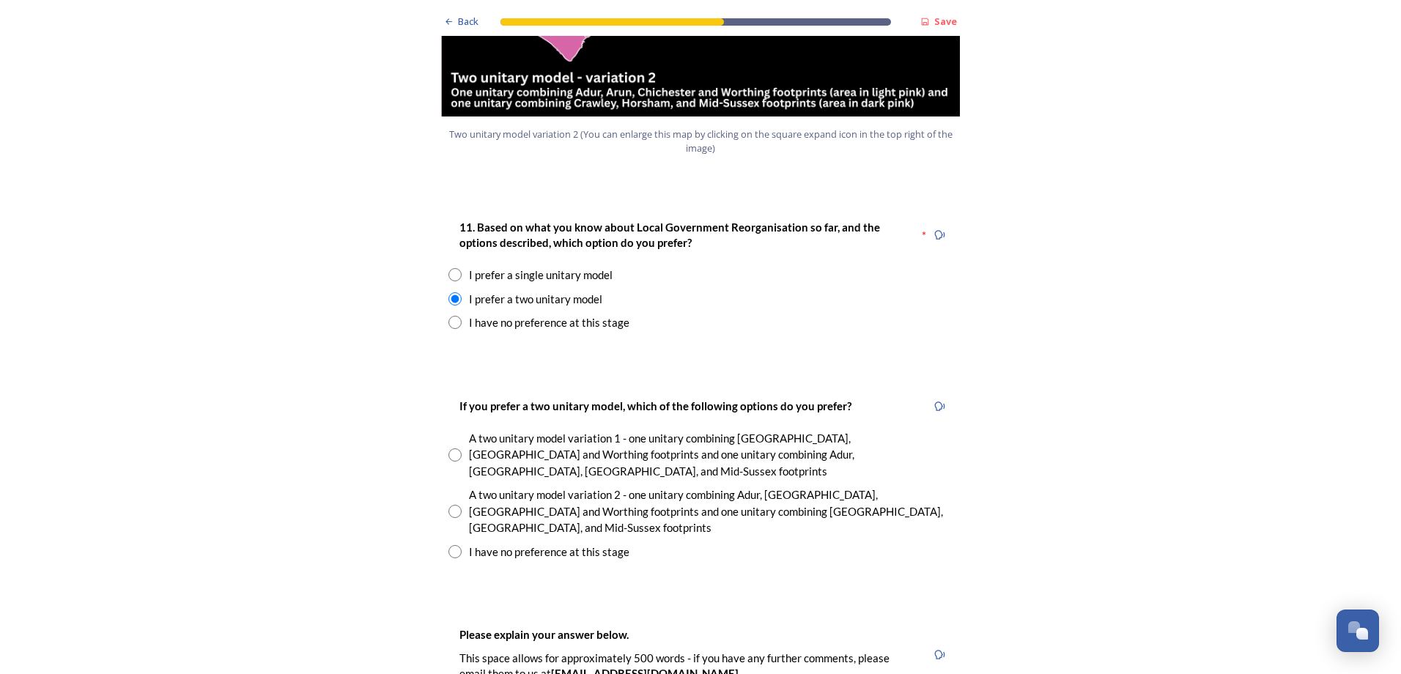
click at [489, 487] on div "A two unitary model variation 2 - one unitary combining Adur, [GEOGRAPHIC_DATA]…" at bounding box center [711, 512] width 484 height 50
radio input "true"
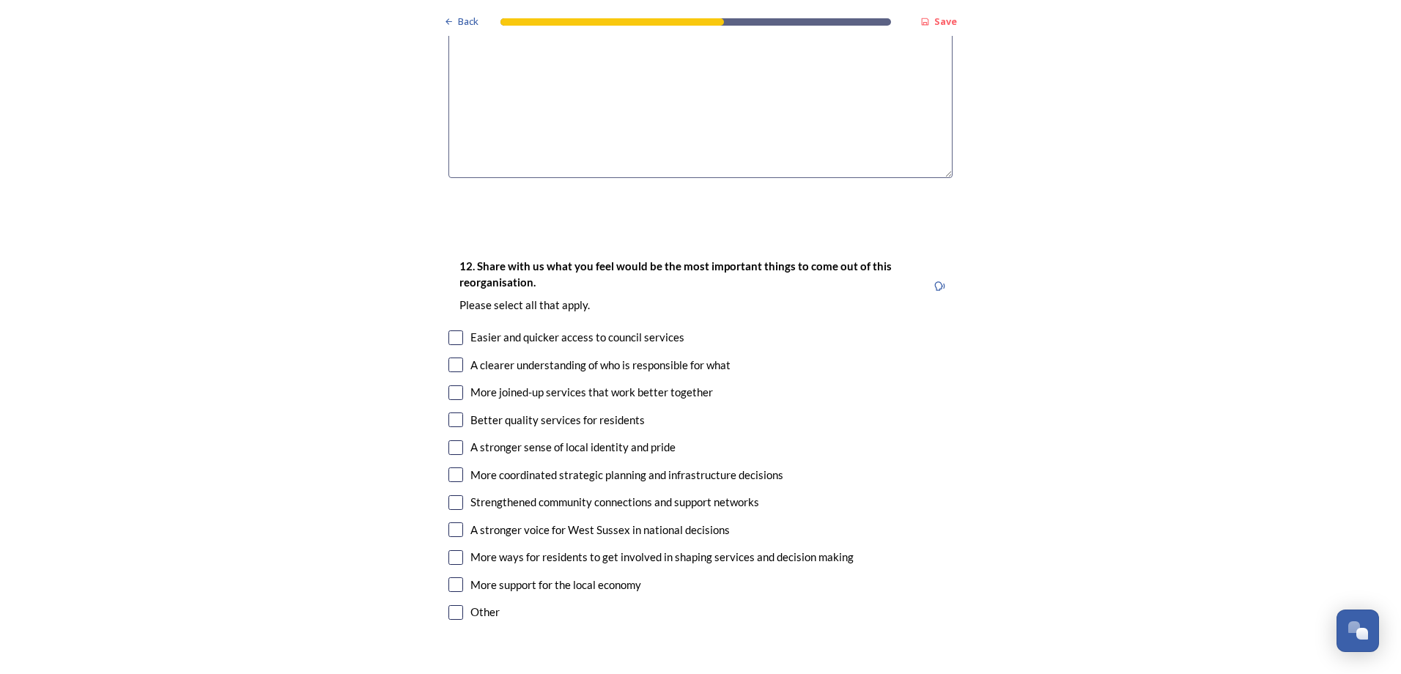
scroll to position [2565, 0]
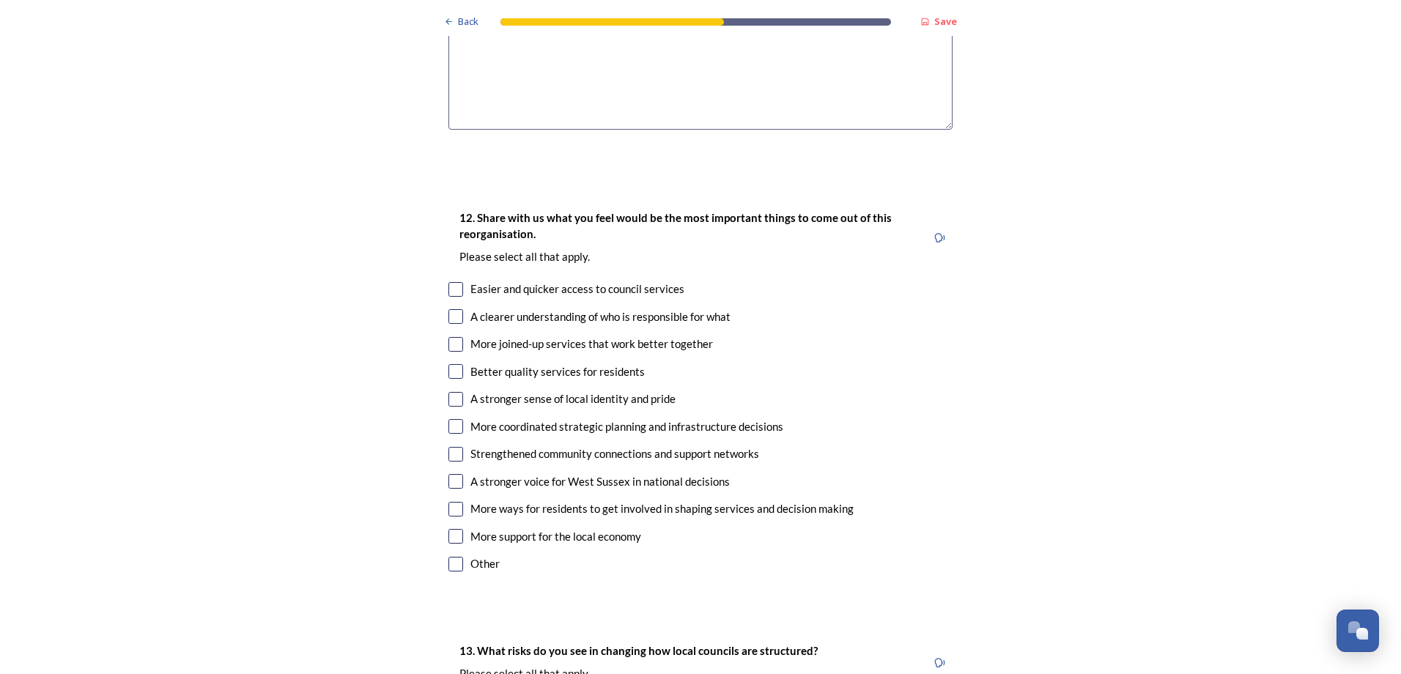
click at [452, 364] on input "checkbox" at bounding box center [455, 371] width 15 height 15
checkbox input "true"
click at [451, 392] on input "checkbox" at bounding box center [455, 399] width 15 height 15
checkbox input "true"
click at [455, 447] on input "checkbox" at bounding box center [455, 454] width 15 height 15
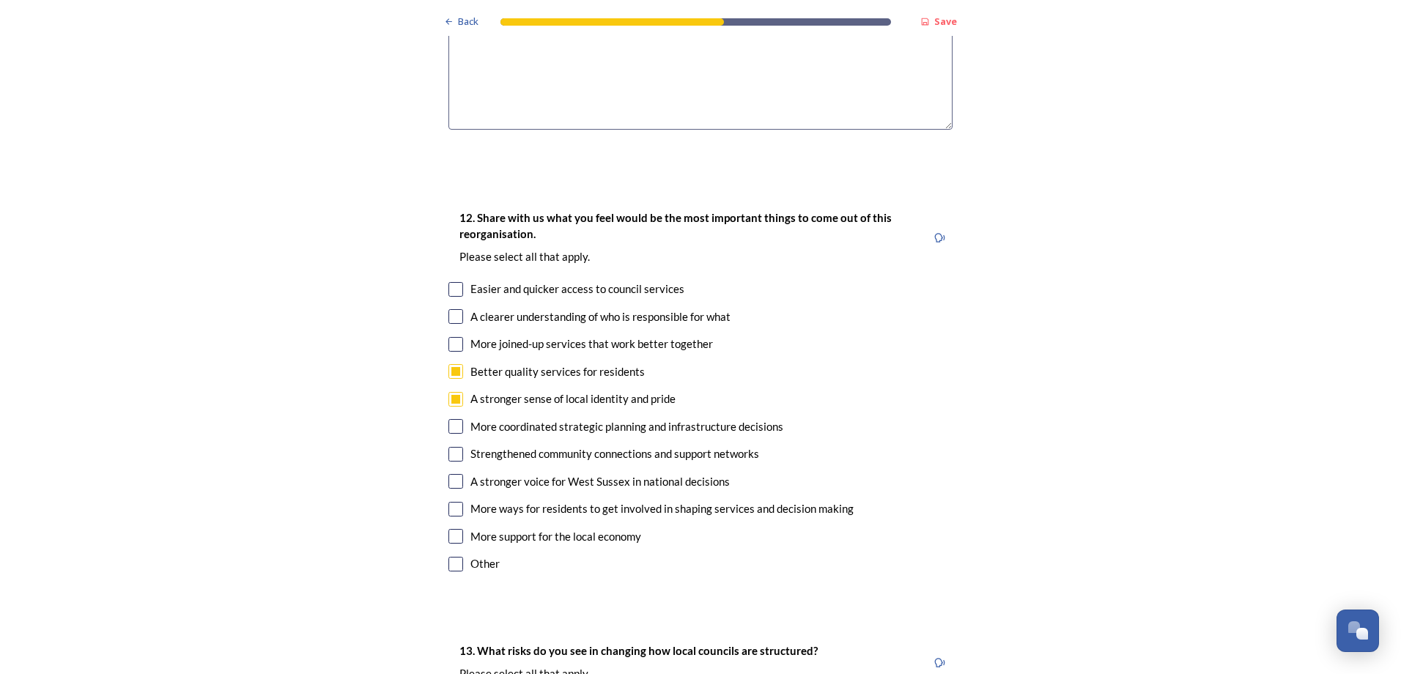
checkbox input "true"
click at [448, 282] on input "checkbox" at bounding box center [455, 289] width 15 height 15
checkbox input "true"
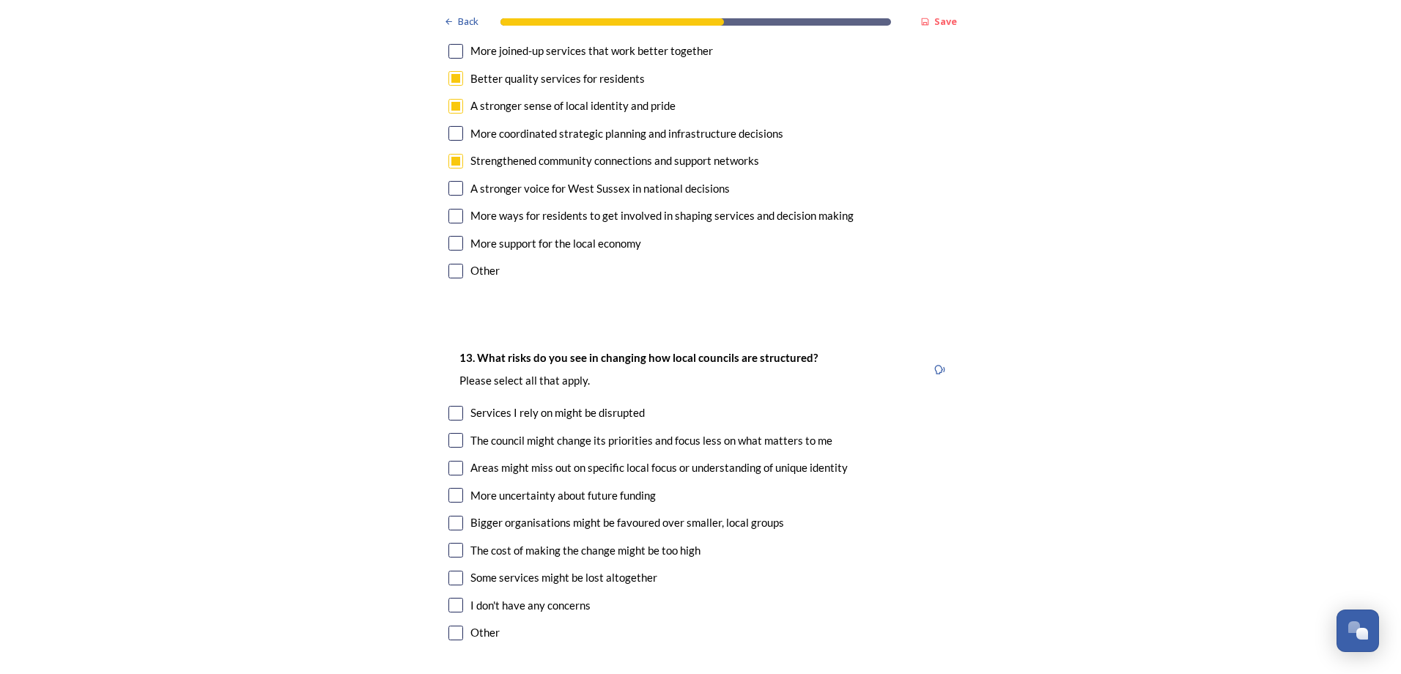
scroll to position [2931, 0]
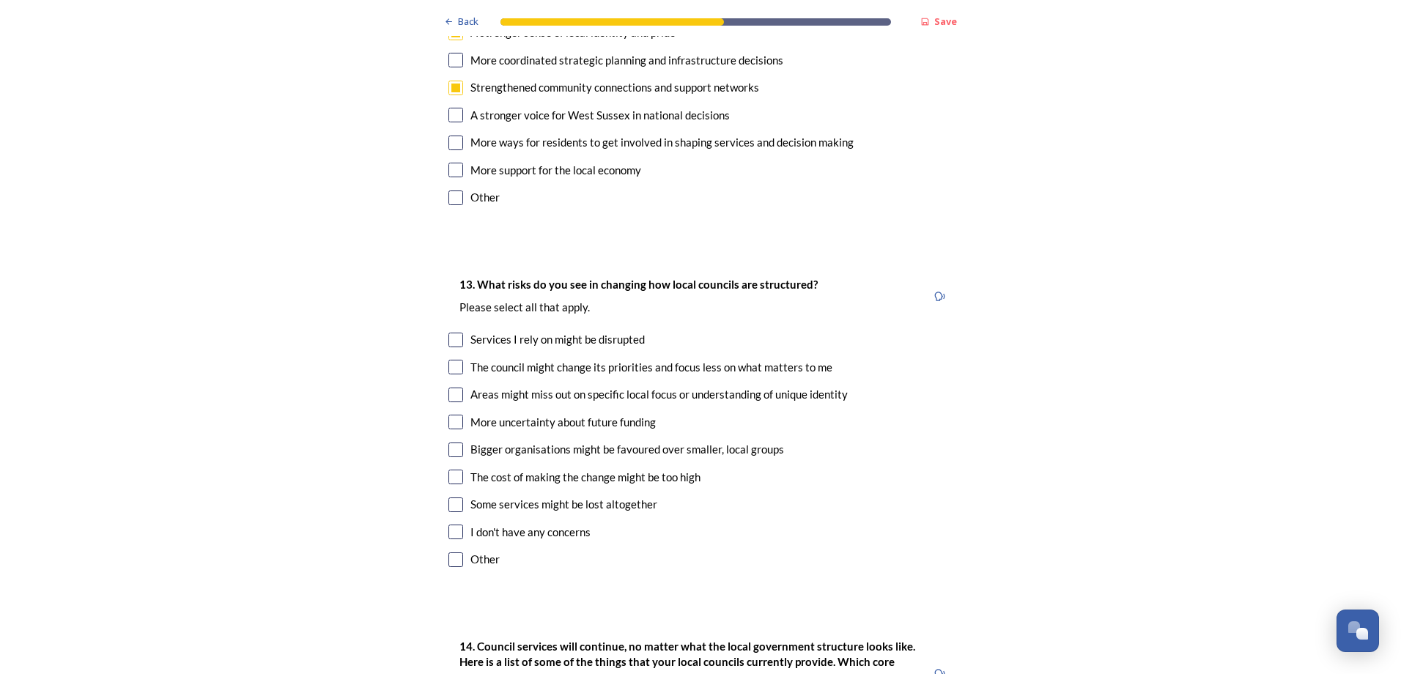
click at [448, 360] on input "checkbox" at bounding box center [455, 367] width 15 height 15
checkbox input "true"
click at [452, 415] on input "checkbox" at bounding box center [455, 422] width 15 height 15
checkbox input "true"
click at [452, 443] on input "checkbox" at bounding box center [455, 450] width 15 height 15
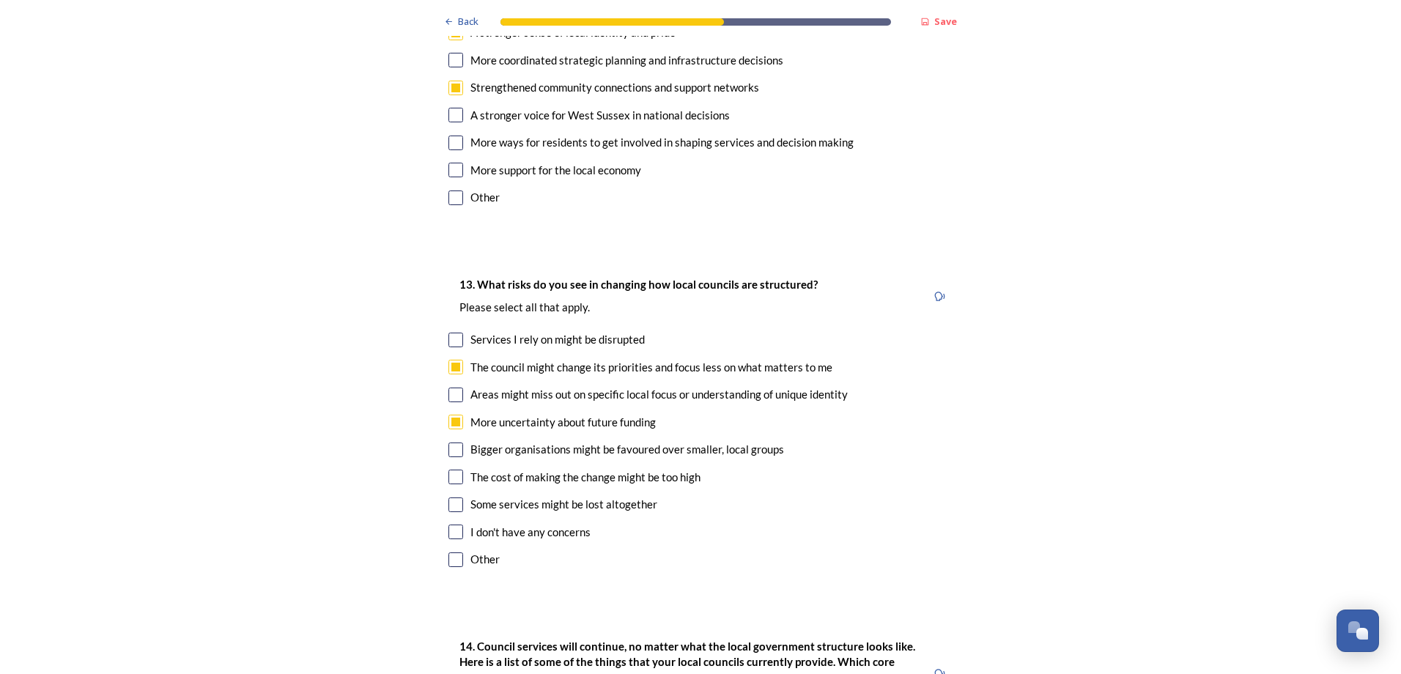
checkbox input "true"
click at [458, 469] on div "The cost of making the change might be too high" at bounding box center [700, 477] width 504 height 17
checkbox input "true"
click at [451, 388] on input "checkbox" at bounding box center [455, 395] width 15 height 15
checkbox input "true"
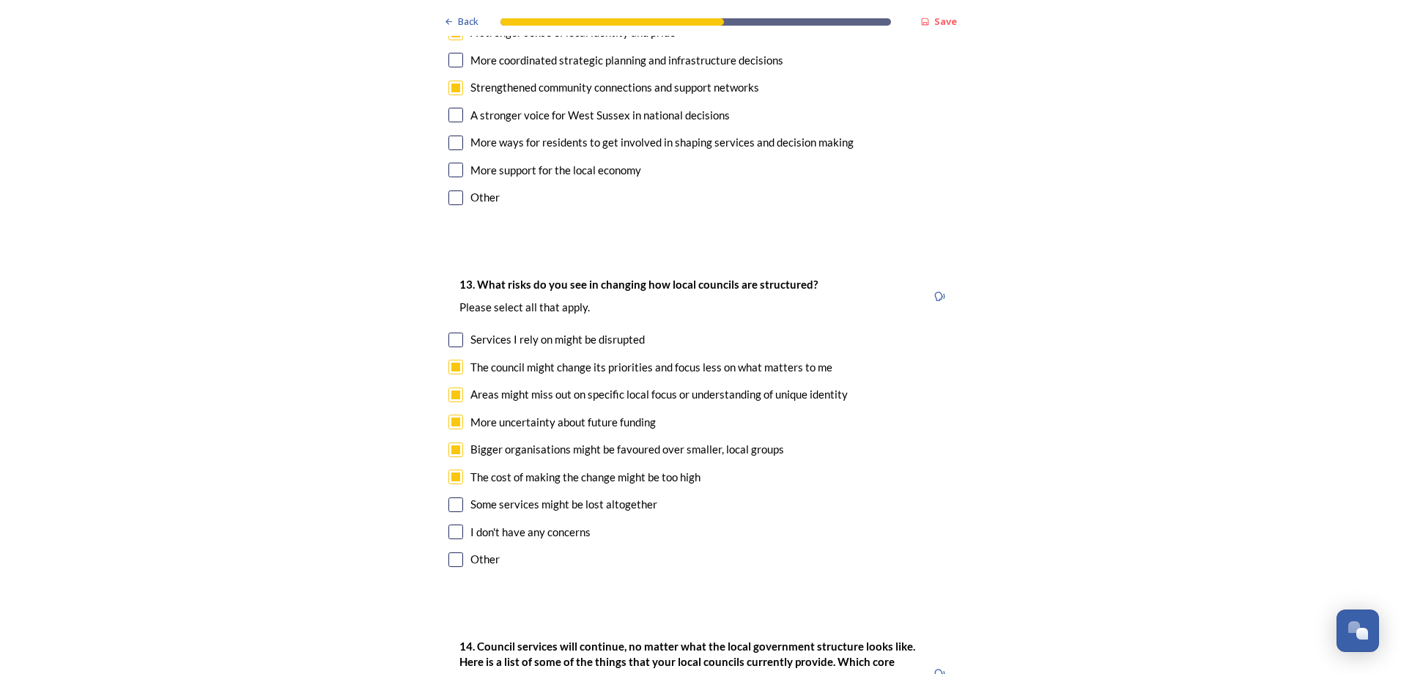
click at [451, 333] on input "checkbox" at bounding box center [455, 340] width 15 height 15
checkbox input "true"
click at [451, 498] on input "checkbox" at bounding box center [455, 505] width 15 height 15
checkbox input "true"
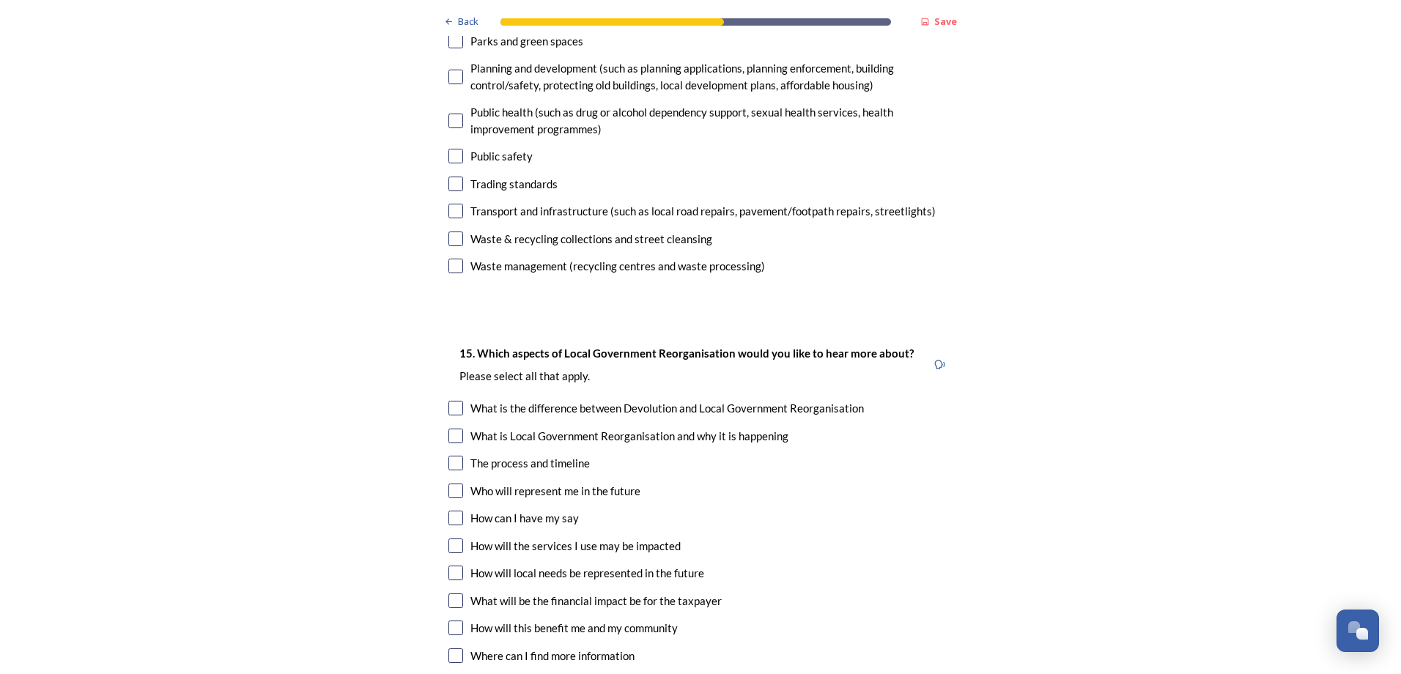
scroll to position [4030, 0]
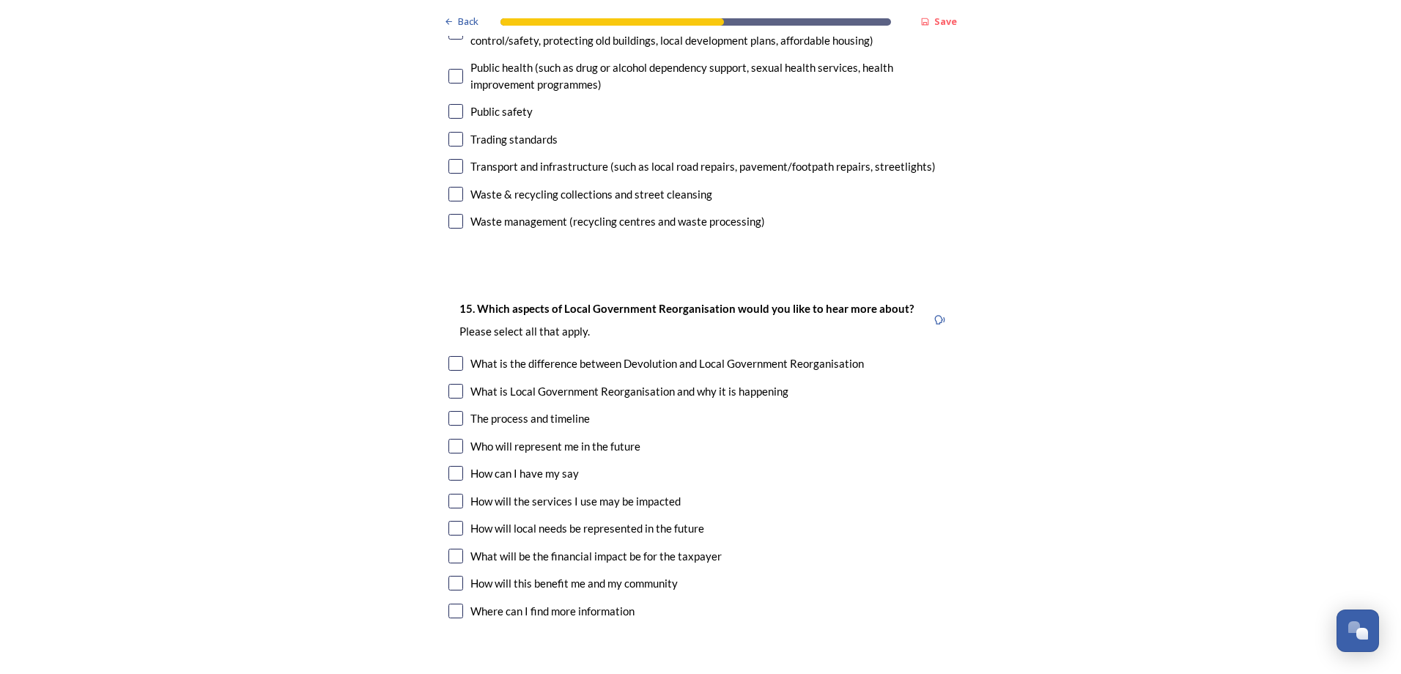
click at [451, 439] on input "checkbox" at bounding box center [455, 446] width 15 height 15
checkbox input "true"
click at [450, 494] on input "checkbox" at bounding box center [455, 501] width 15 height 15
checkbox input "true"
click at [457, 521] on input "checkbox" at bounding box center [455, 528] width 15 height 15
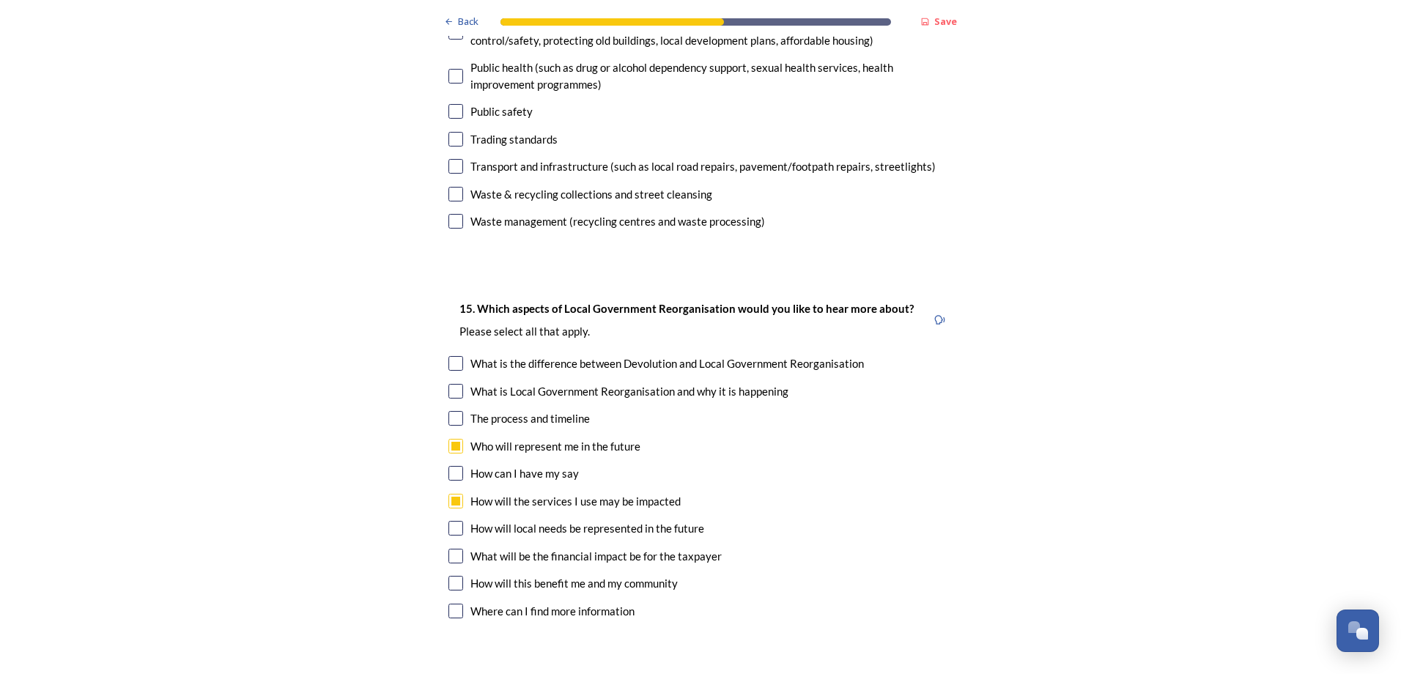
checkbox input "true"
click at [459, 548] on div "What will be the financial impact be for the taxpayer" at bounding box center [700, 556] width 504 height 17
checkbox input "true"
click at [461, 575] on div "How will this benefit me and my community" at bounding box center [700, 583] width 504 height 17
checkbox input "true"
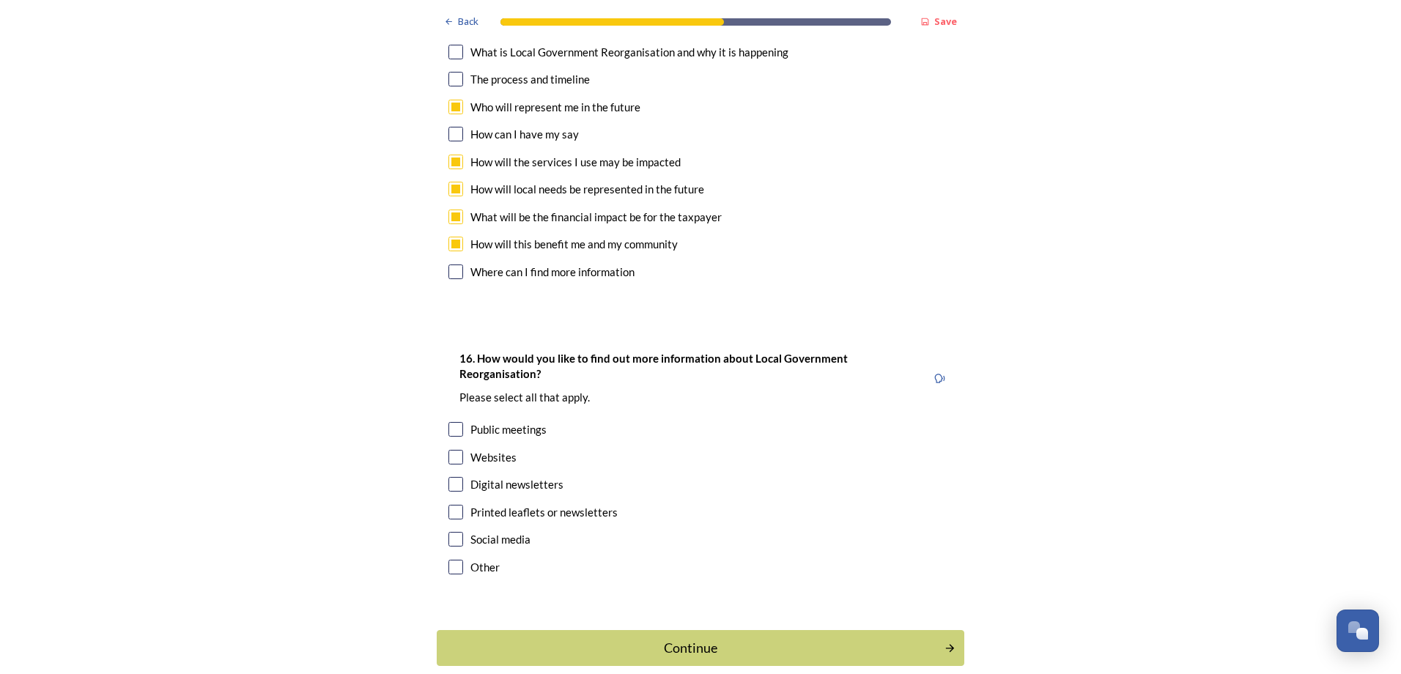
scroll to position [4370, 0]
click at [448, 449] on input "checkbox" at bounding box center [455, 456] width 15 height 15
checkbox input "true"
click at [652, 638] on div "Continue" at bounding box center [691, 648] width 496 height 20
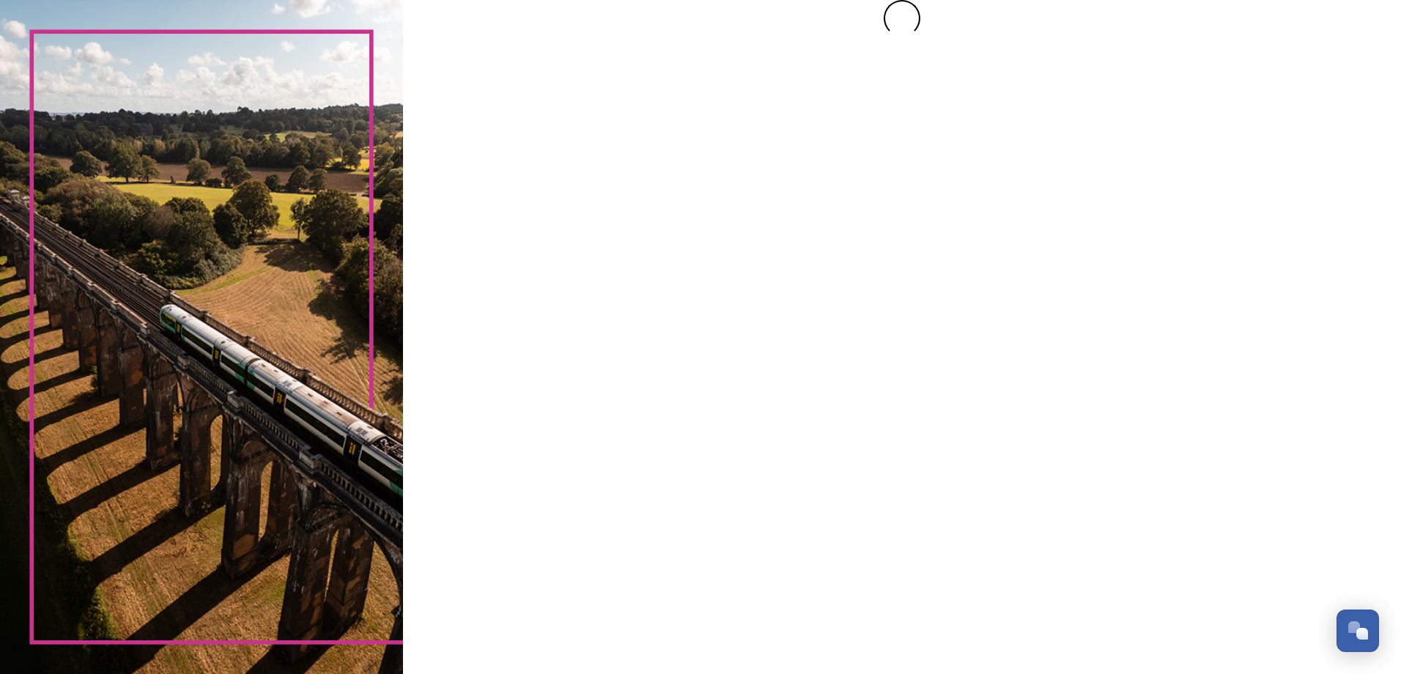
scroll to position [0, 0]
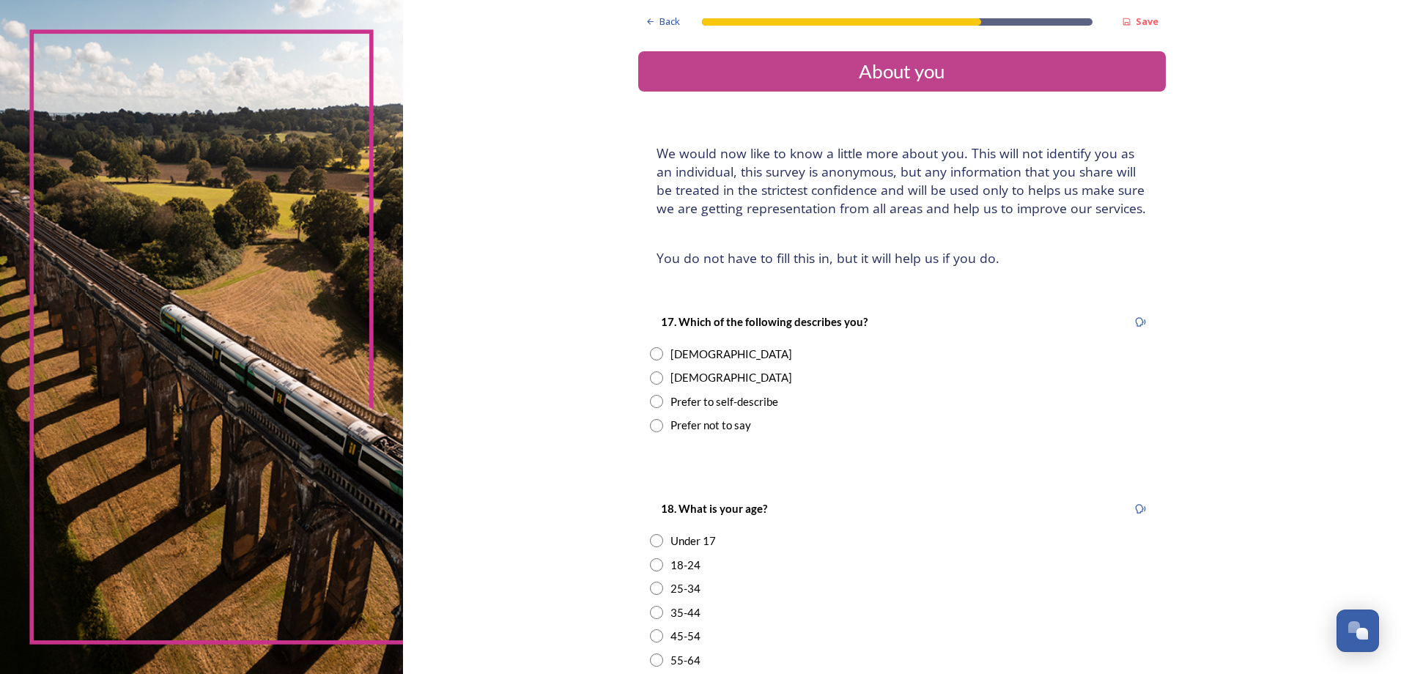
click at [670, 379] on div "[DEMOGRAPHIC_DATA]" at bounding box center [731, 377] width 122 height 17
radio input "true"
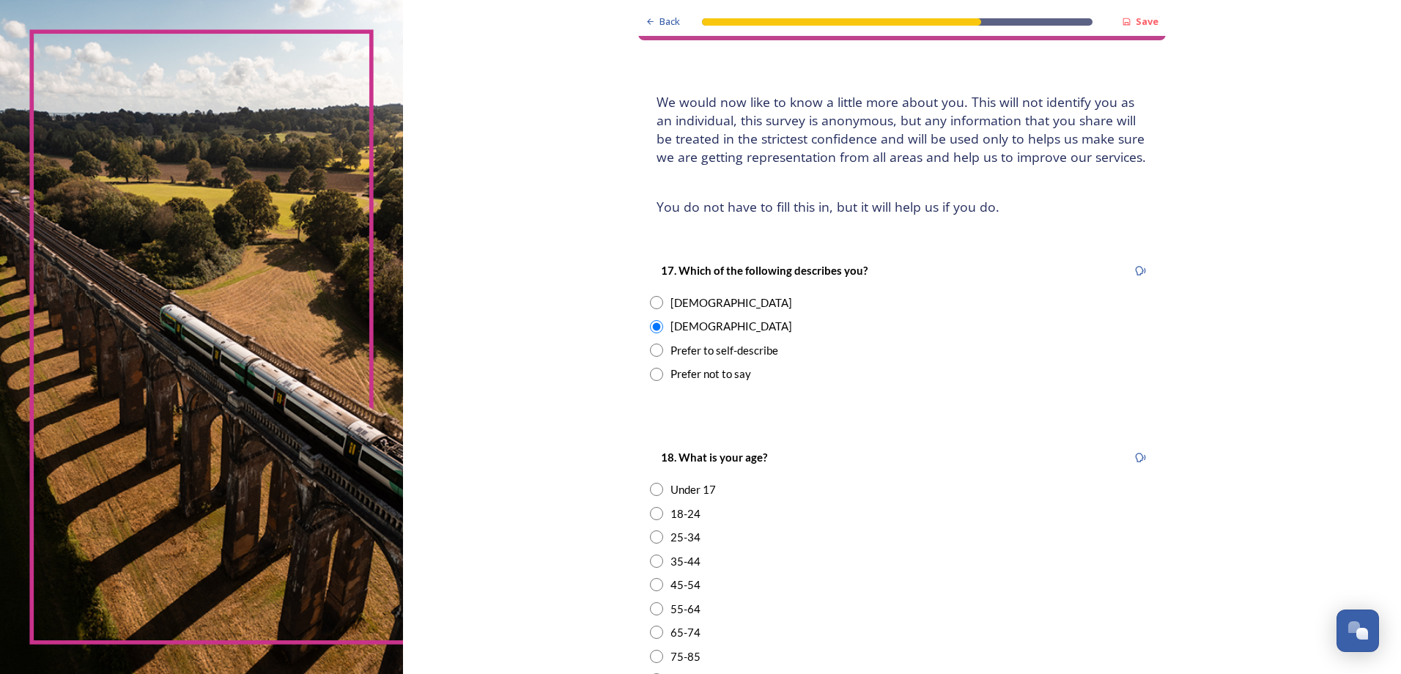
scroll to position [147, 0]
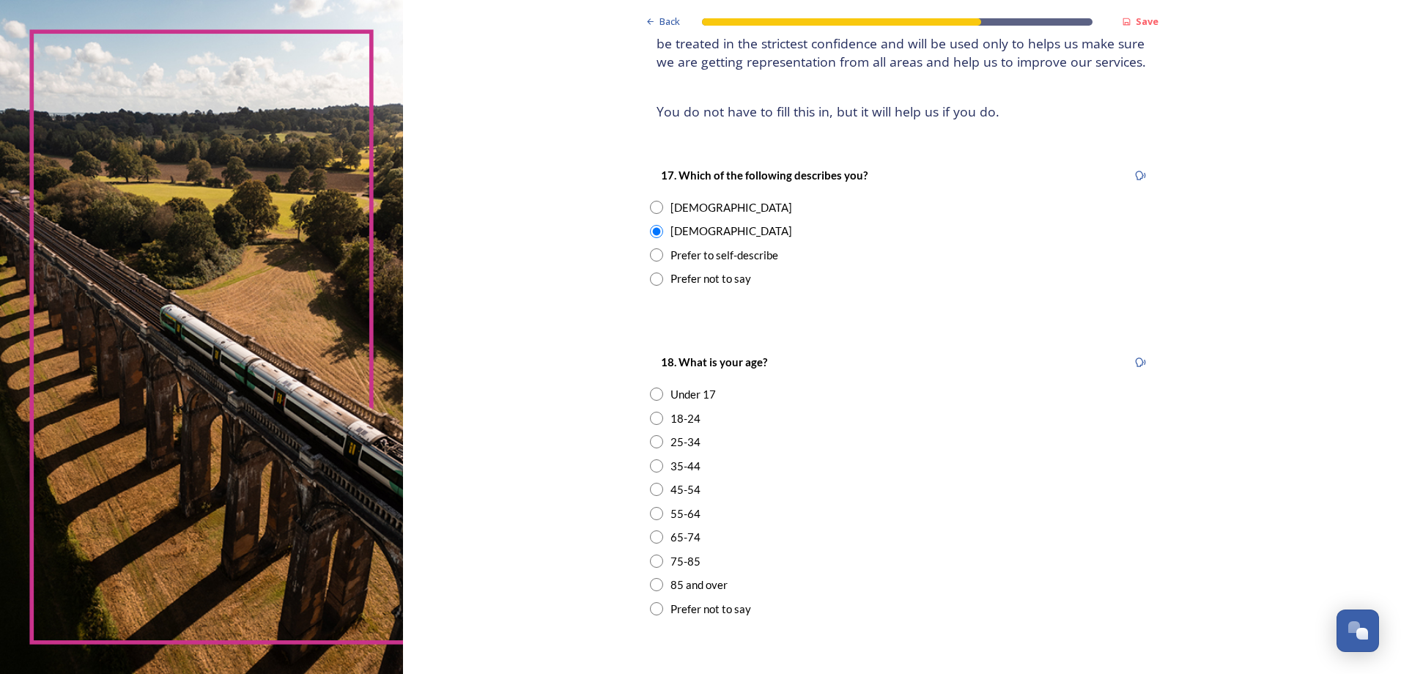
click at [670, 465] on div "35-44" at bounding box center [685, 466] width 30 height 17
radio input "true"
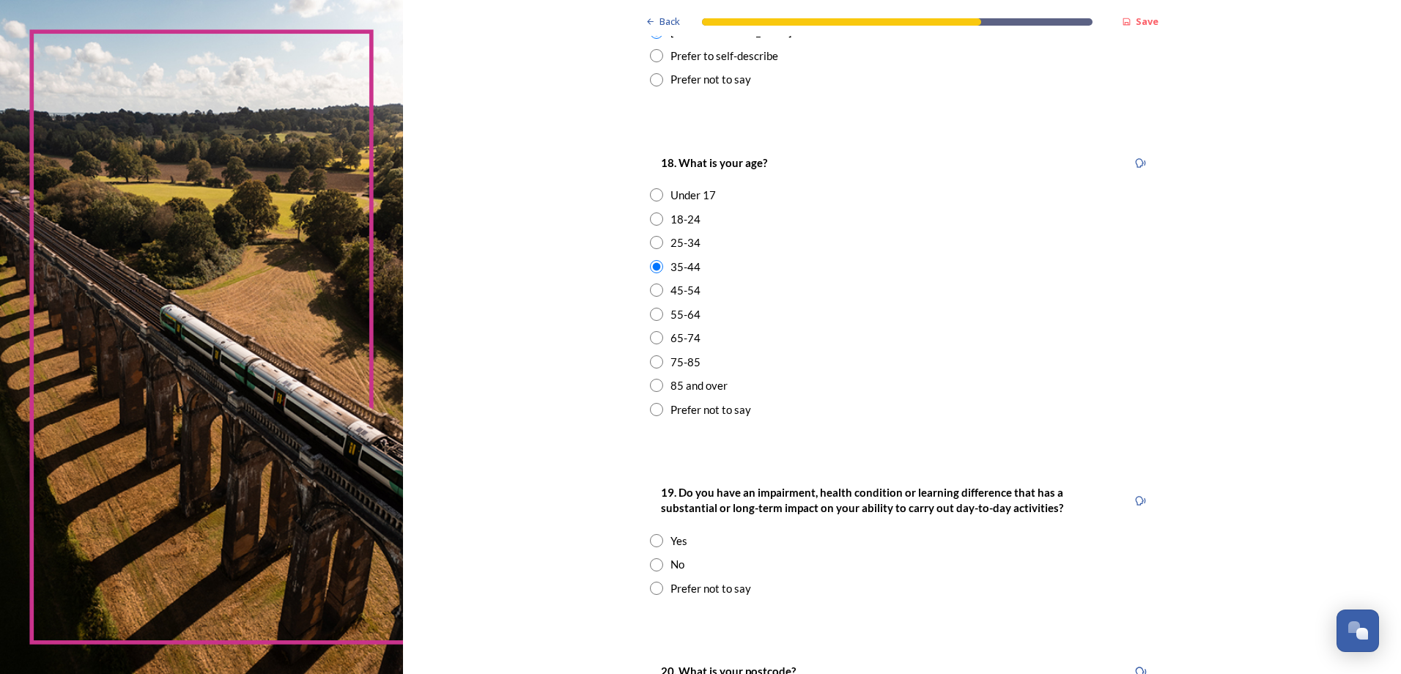
scroll to position [440, 0]
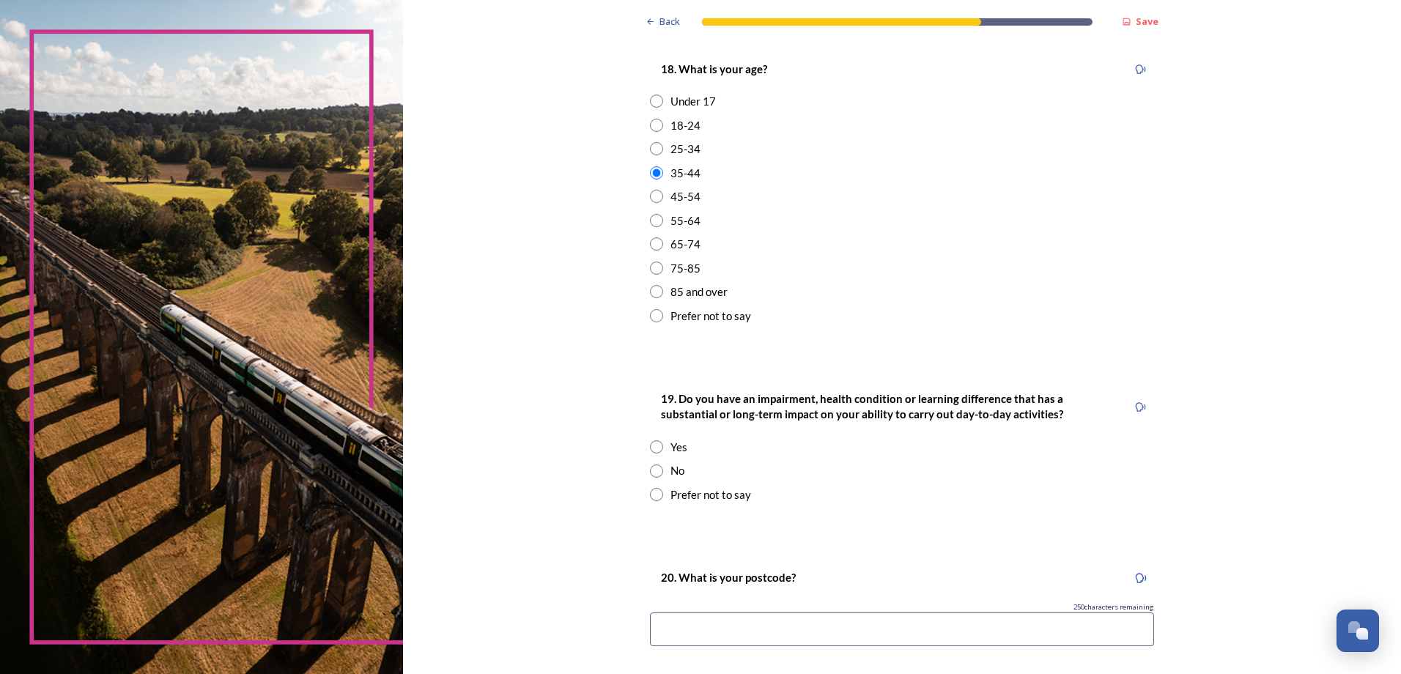
click at [662, 473] on div "No" at bounding box center [902, 470] width 504 height 17
radio input "true"
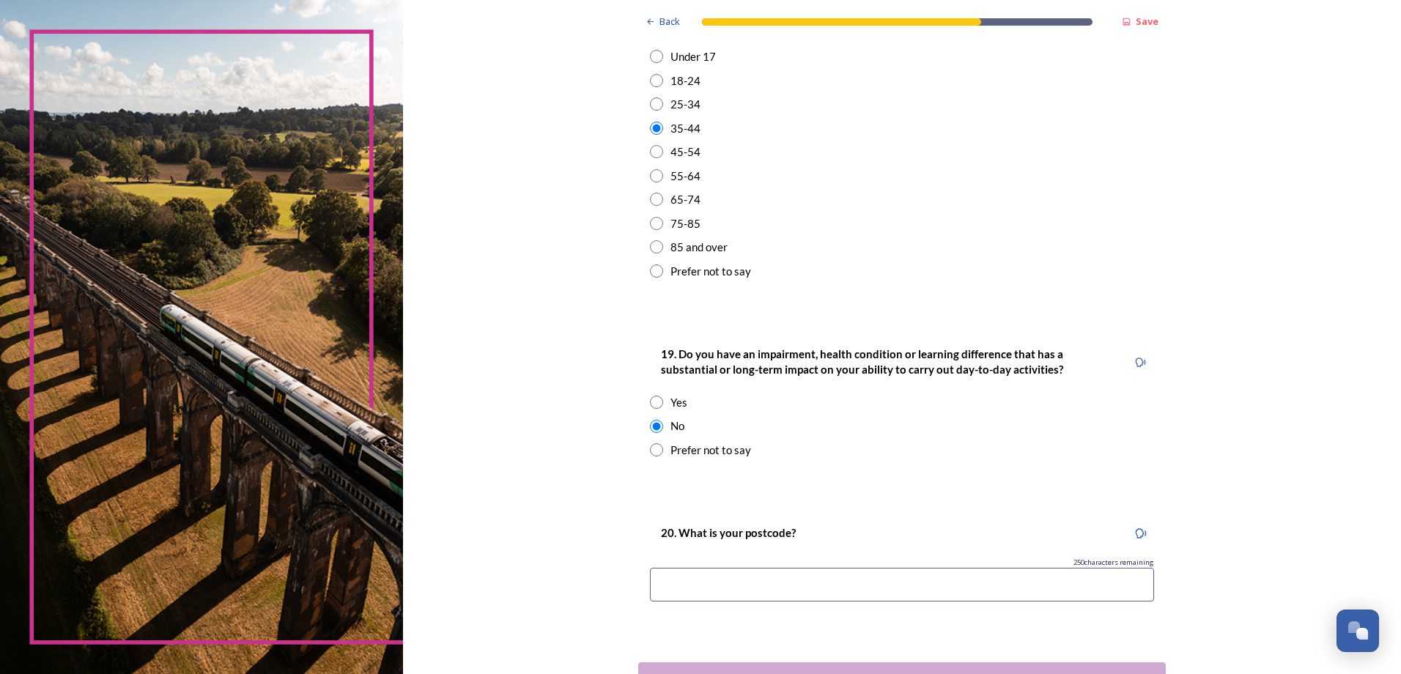
scroll to position [594, 0]
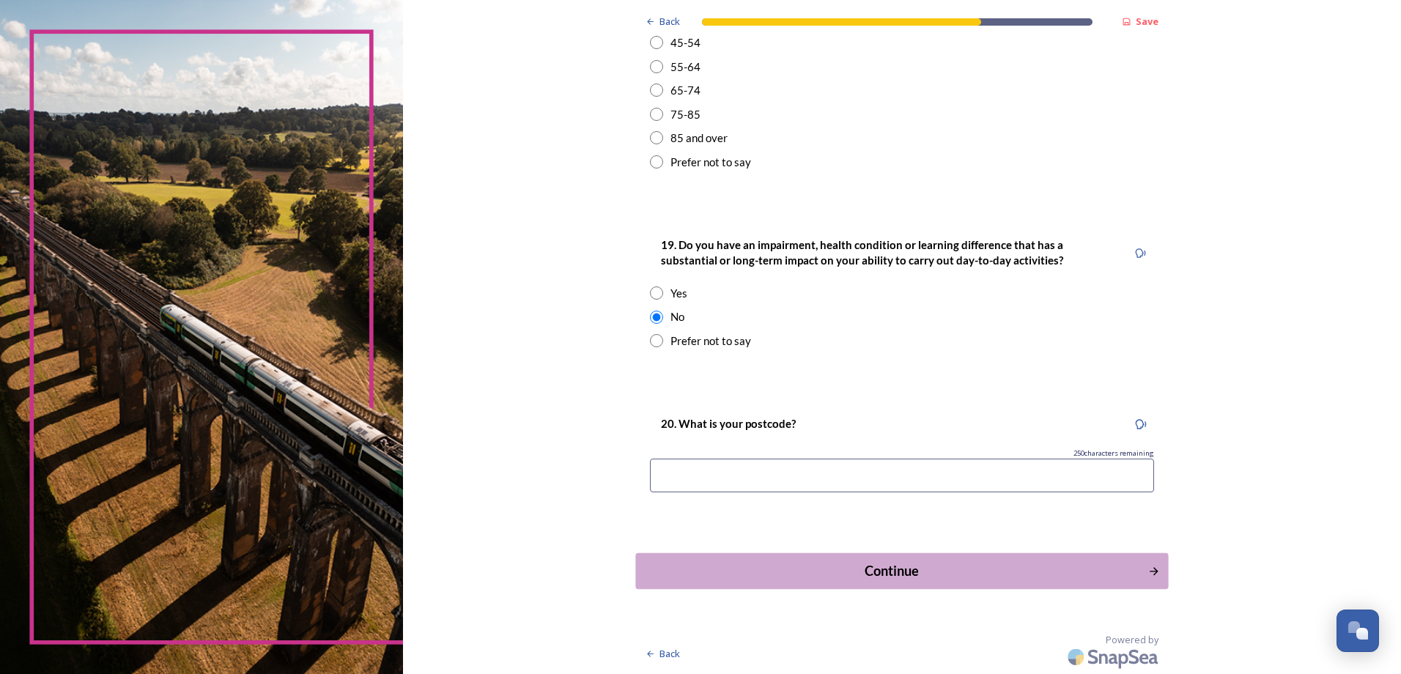
click at [843, 572] on div "Continue" at bounding box center [891, 571] width 496 height 20
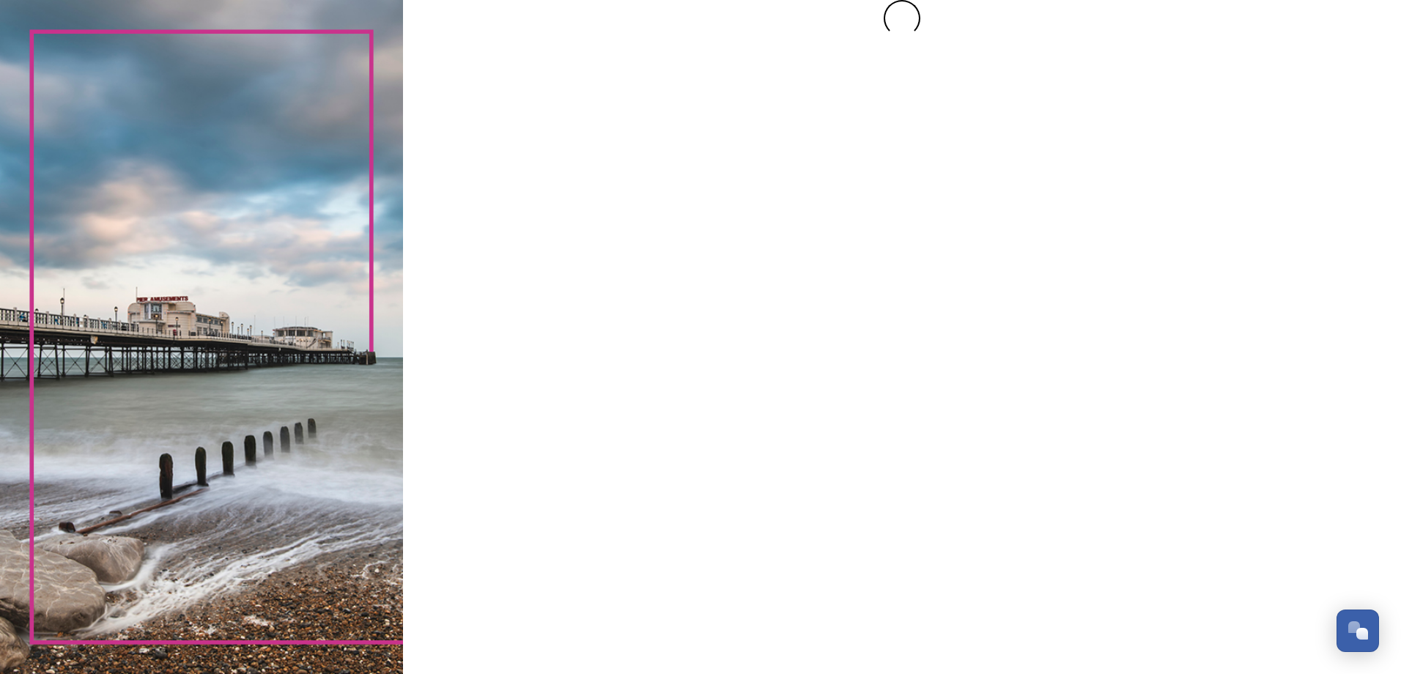
scroll to position [0, 0]
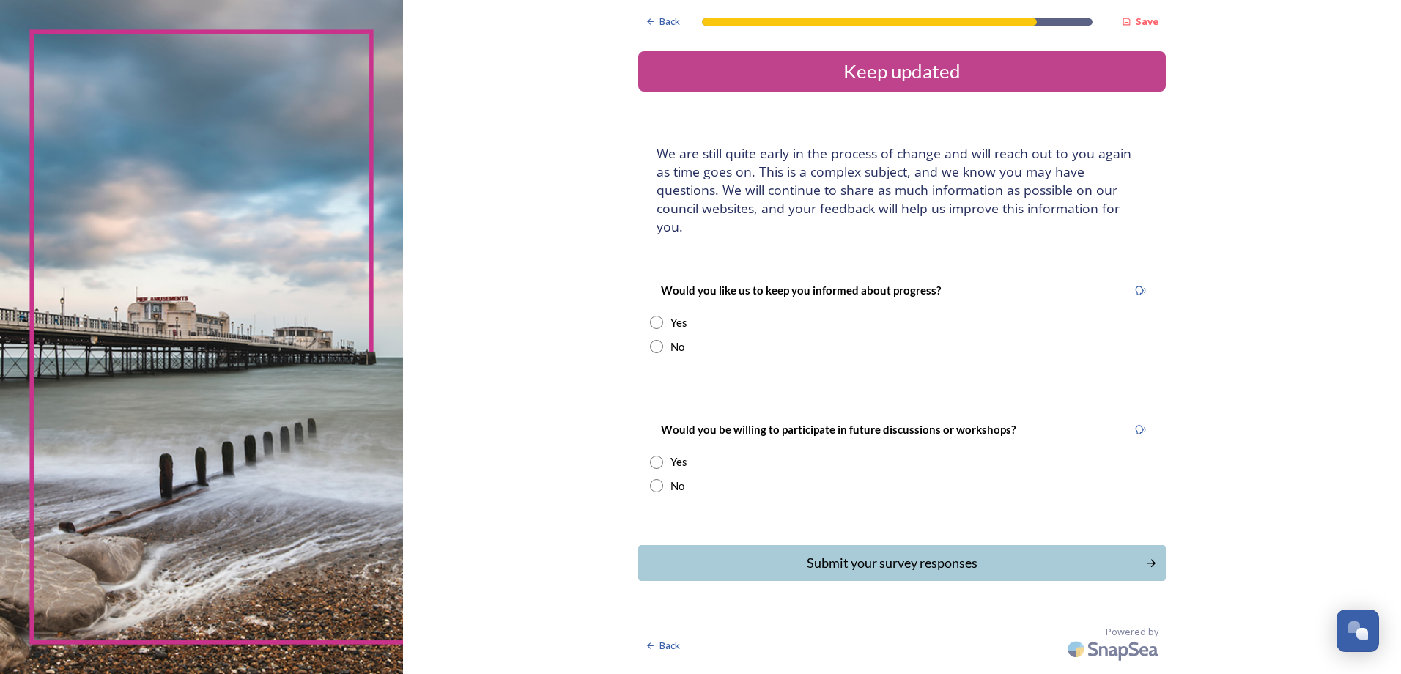
click at [670, 339] on div "No" at bounding box center [677, 347] width 14 height 17
radio input "true"
click at [674, 478] on div "No" at bounding box center [677, 486] width 14 height 17
radio input "true"
click at [967, 553] on div "Submit your survey responses" at bounding box center [891, 563] width 496 height 20
